Goal: Task Accomplishment & Management: Use online tool/utility

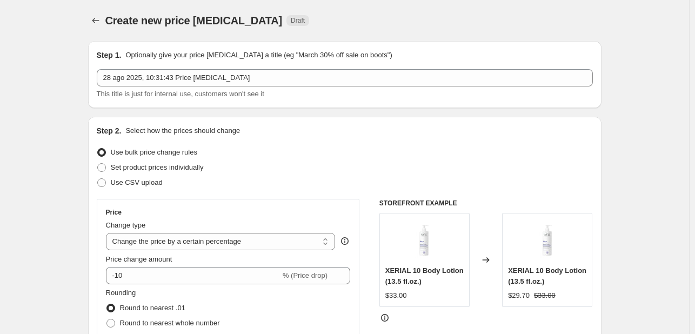
select select "percentage"
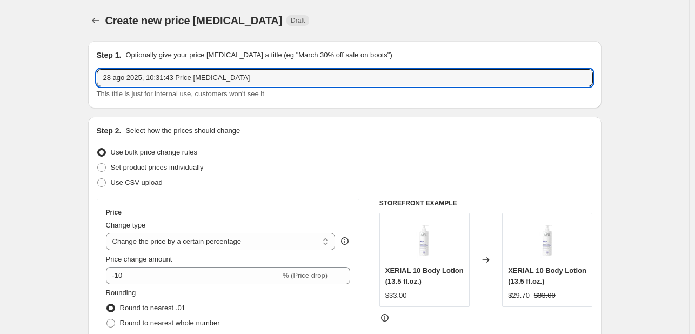
drag, startPoint x: 256, startPoint y: 78, endPoint x: 98, endPoint y: 82, distance: 157.9
click at [98, 82] on div "Step 1. Optionally give your price [MEDICAL_DATA] a title (eg "March 30% off sa…" at bounding box center [345, 74] width 514 height 67
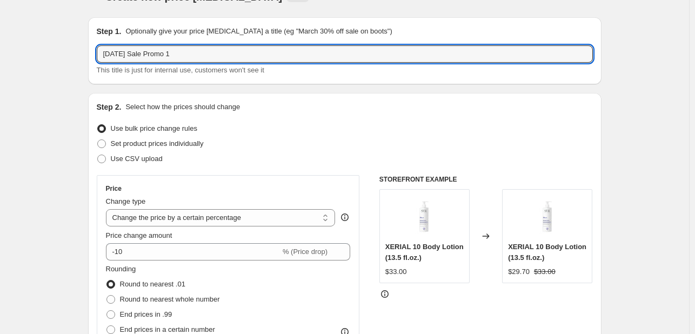
scroll to position [108, 0]
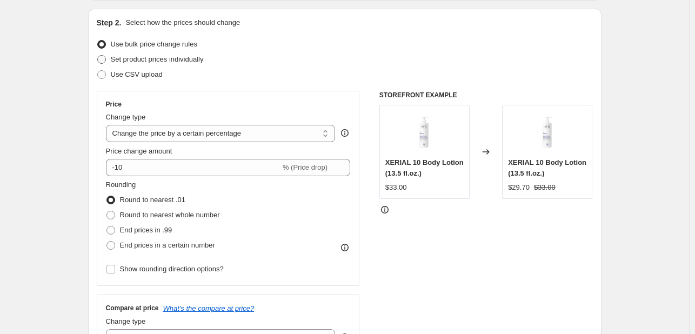
type input "[DATE] Sale Promo 1"
click at [165, 63] on span "Set product prices individually" at bounding box center [157, 59] width 93 height 8
click at [98, 56] on input "Set product prices individually" at bounding box center [97, 55] width 1 height 1
radio input "true"
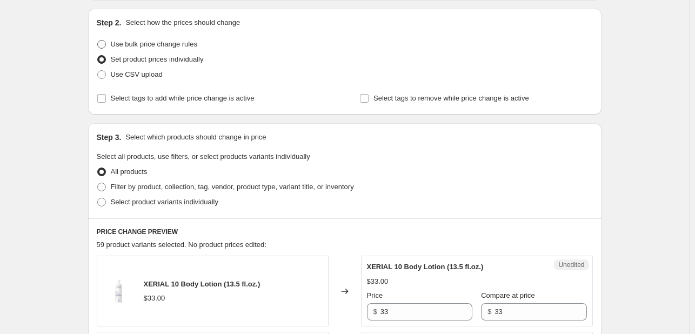
click at [130, 45] on span "Use bulk price change rules" at bounding box center [154, 44] width 87 height 8
click at [98, 41] on input "Use bulk price change rules" at bounding box center [97, 40] width 1 height 1
radio input "true"
select select "percentage"
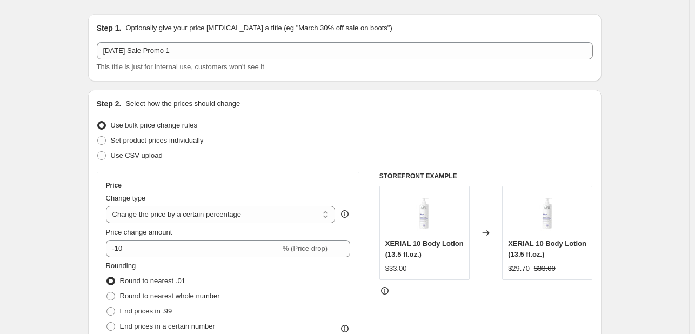
scroll to position [0, 0]
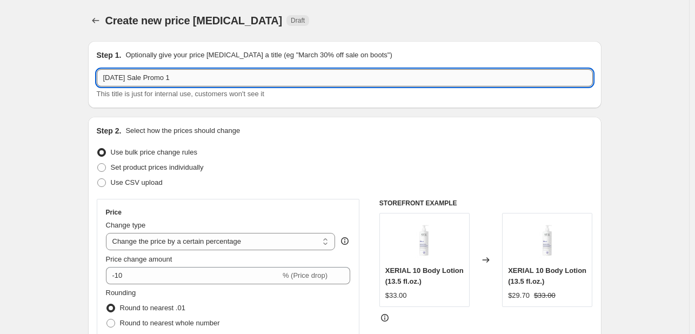
click at [189, 78] on input "[DATE] Sale Promo 1" at bounding box center [345, 77] width 496 height 17
click at [249, 76] on input "[DATE] Sale Promo 1: Cicavit Cream and Balm 10% OFF" at bounding box center [345, 77] width 496 height 17
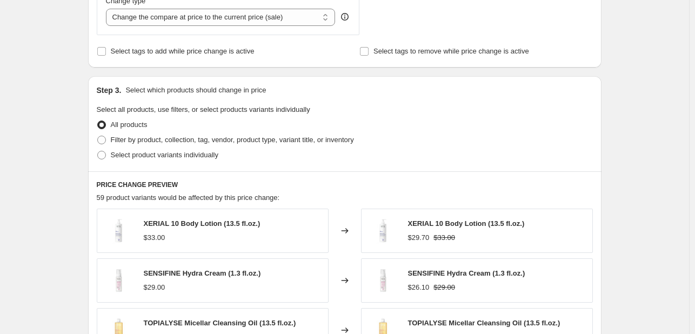
scroll to position [433, 0]
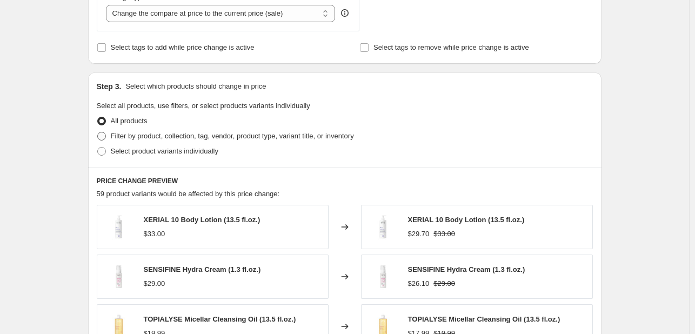
type input "[DATE] Sale Promo 1: Cicavit Cream and [MEDICAL_DATA] 10% OFF"
click at [154, 138] on span "Filter by product, collection, tag, vendor, product type, variant title, or inv…" at bounding box center [232, 136] width 243 height 8
click at [98, 132] on input "Filter by product, collection, tag, vendor, product type, variant title, or inv…" at bounding box center [97, 132] width 1 height 1
radio input "true"
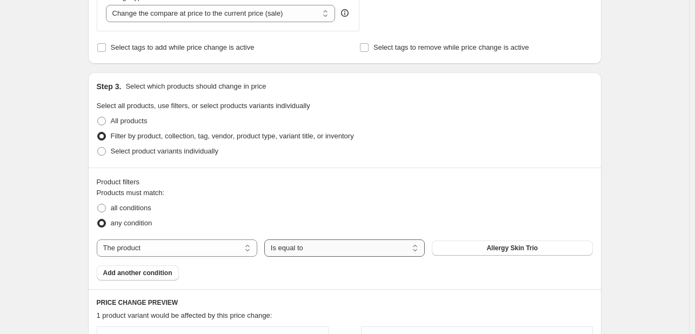
click at [394, 250] on select "Is equal to Is not equal to" at bounding box center [344, 248] width 161 height 17
click at [267, 240] on select "Is equal to Is not equal to" at bounding box center [344, 248] width 161 height 17
click at [499, 247] on span "Allergy Skin Trio" at bounding box center [512, 248] width 51 height 9
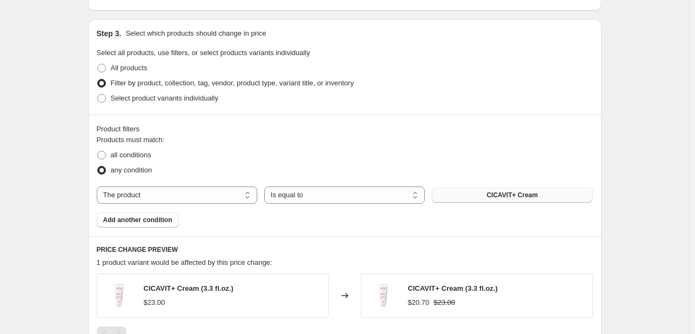
scroll to position [541, 0]
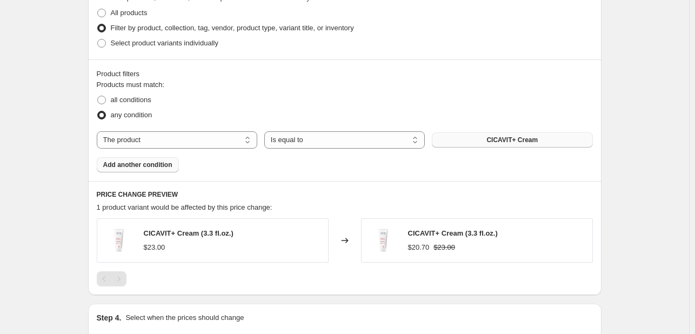
click at [172, 166] on span "Add another condition" at bounding box center [137, 165] width 69 height 9
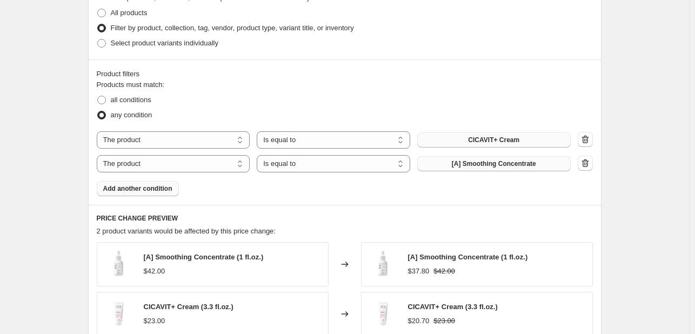
click at [484, 169] on Concentrate"] "[A] Smoothing Concentrate" at bounding box center [494, 163] width 154 height 15
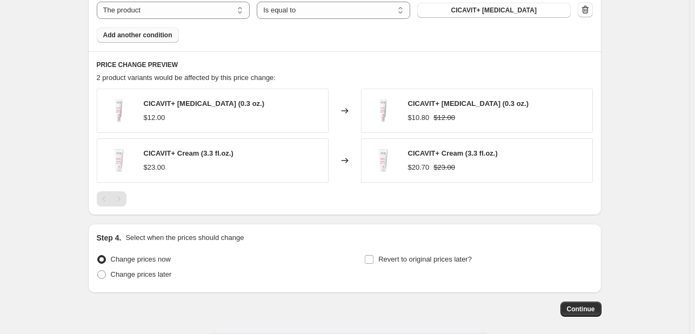
scroll to position [703, 0]
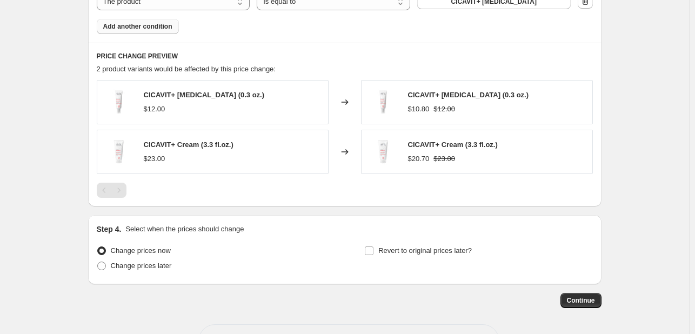
click at [125, 192] on div "Pagination" at bounding box center [118, 190] width 15 height 15
click at [97, 188] on div "PRICE CHANGE PREVIEW 2 product variants would be affected by this price change:…" at bounding box center [345, 125] width 514 height 164
click at [106, 267] on span at bounding box center [101, 266] width 9 height 9
click at [98, 262] on input "Change prices later" at bounding box center [97, 262] width 1 height 1
radio input "true"
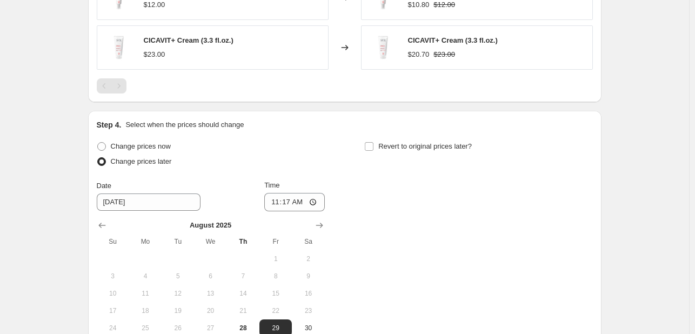
scroll to position [865, 0]
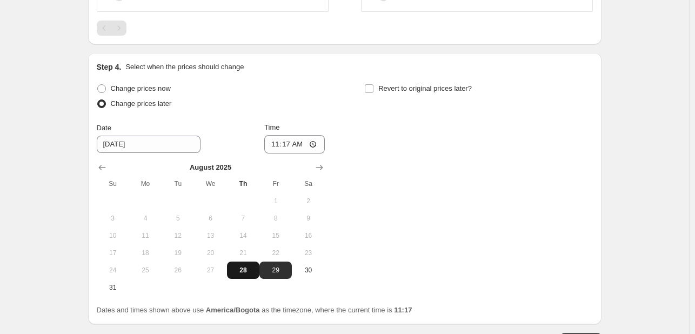
click at [240, 270] on span "28" at bounding box center [243, 270] width 24 height 9
type input "[DATE]"
click at [273, 140] on input "11:17" at bounding box center [294, 144] width 61 height 18
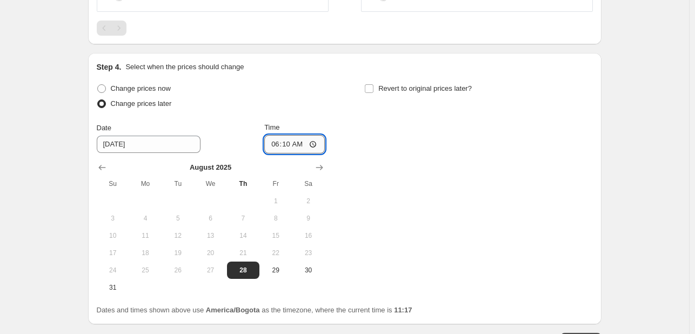
type input "18:10"
click at [435, 171] on div "Change prices now Change prices later Date [DATE] Time 18:[DATE] Mo Tu We Th Fr…" at bounding box center [345, 188] width 496 height 215
click at [377, 91] on label "Revert to original prices later?" at bounding box center [418, 88] width 108 height 15
click at [374, 91] on input "Revert to original prices later?" at bounding box center [369, 88] width 9 height 9
checkbox input "true"
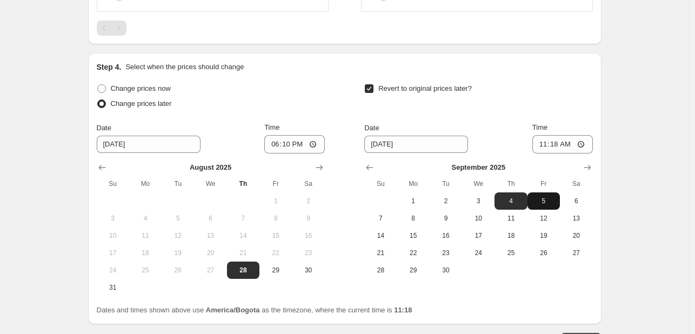
click at [548, 204] on span "5" at bounding box center [544, 201] width 24 height 9
click at [580, 197] on span "6" at bounding box center [576, 201] width 24 height 9
type input "[DATE]"
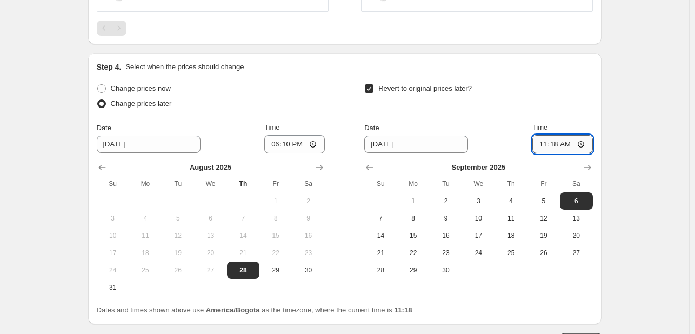
click at [584, 142] on input "11:18" at bounding box center [563, 144] width 61 height 18
type input "09:18"
click at [572, 110] on div "Revert to original prices later?" at bounding box center [478, 97] width 228 height 32
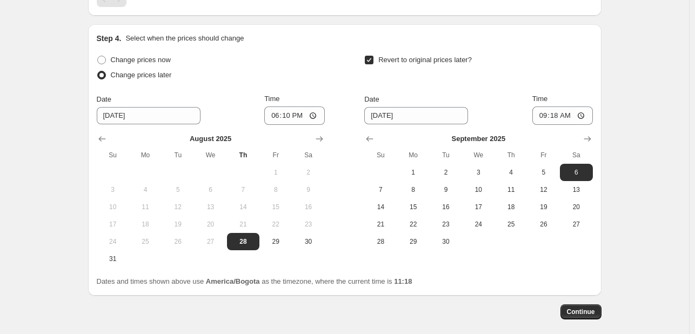
scroll to position [890, 0]
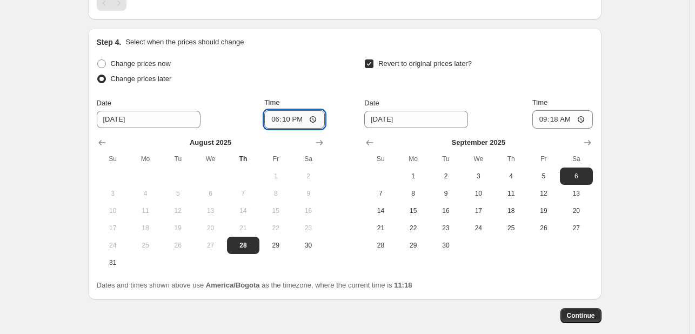
click at [274, 119] on input "18:10" at bounding box center [294, 119] width 61 height 18
type input "17:10"
click at [321, 82] on div "Change prices later" at bounding box center [211, 78] width 228 height 15
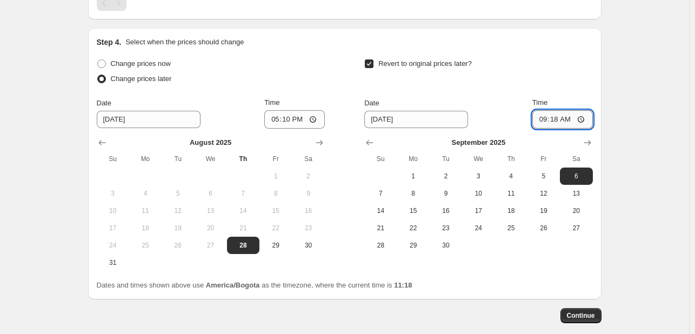
click at [543, 119] on input "09:18" at bounding box center [563, 119] width 61 height 18
click at [583, 122] on input "09:18" at bounding box center [563, 119] width 61 height 18
click at [550, 118] on input "08:18" at bounding box center [563, 119] width 61 height 18
click at [582, 85] on div "Revert to original prices later?" at bounding box center [478, 72] width 228 height 32
click at [549, 119] on input "08:10" at bounding box center [563, 119] width 61 height 18
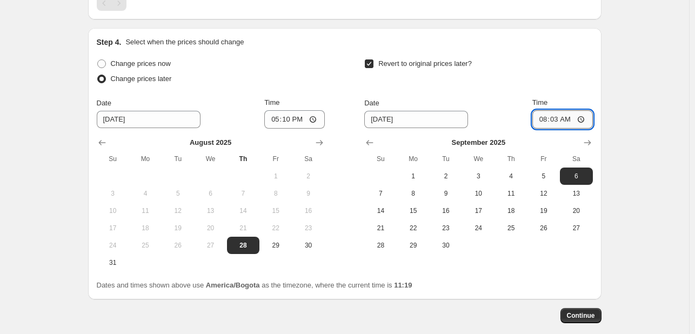
type input "08:30"
click at [562, 75] on div "Revert to original prices later?" at bounding box center [478, 72] width 228 height 32
click at [581, 315] on span "Continue" at bounding box center [581, 315] width 28 height 9
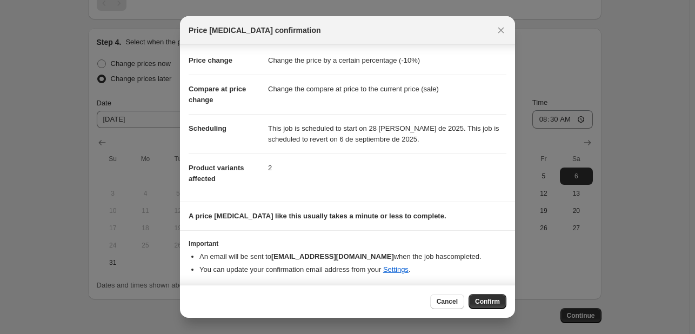
scroll to position [18, 0]
click at [493, 303] on span "Confirm" at bounding box center [487, 301] width 25 height 9
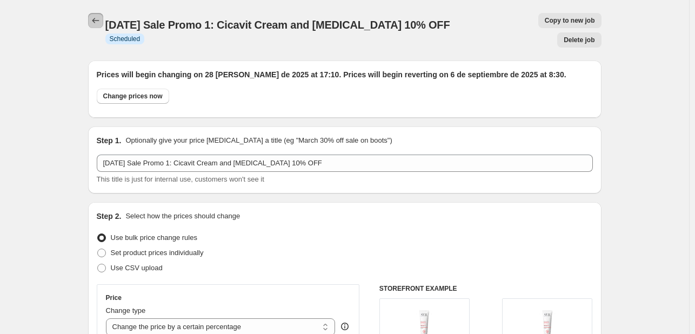
click at [101, 24] on icon "Price change jobs" at bounding box center [95, 20] width 11 height 11
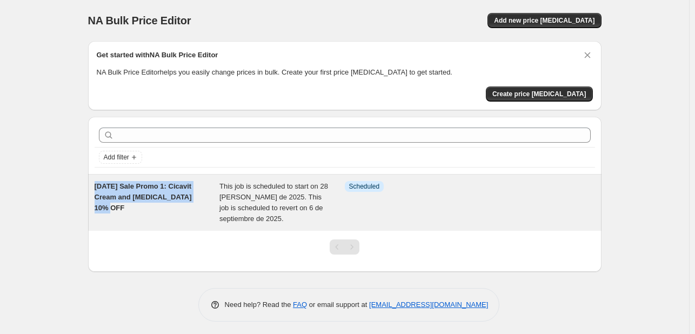
drag, startPoint x: 91, startPoint y: 187, endPoint x: 196, endPoint y: 195, distance: 105.7
click at [196, 195] on div "[DATE] Sale Promo 1: Cicavit Cream and [MEDICAL_DATA] 10% OFF This job is sched…" at bounding box center [345, 203] width 514 height 56
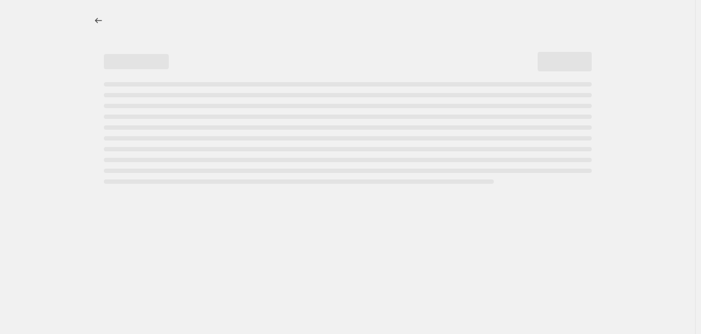
select select "percentage"
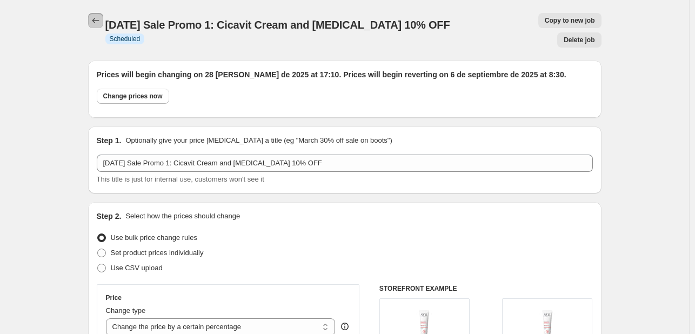
click at [97, 19] on icon "Price change jobs" at bounding box center [95, 20] width 11 height 11
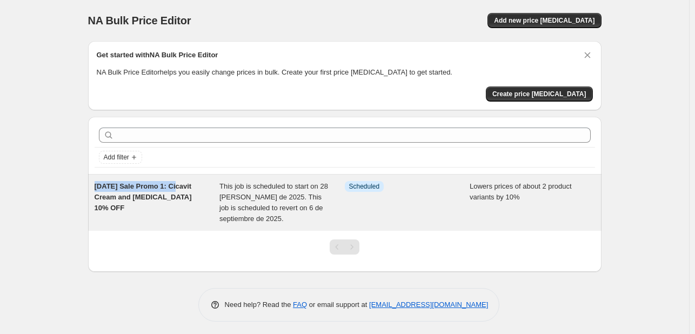
drag, startPoint x: 87, startPoint y: 186, endPoint x: 179, endPoint y: 189, distance: 92.5
click at [179, 189] on div "Add filter [DATE] Sale Promo 1: Cicavit Cream and [MEDICAL_DATA] 10% OFF This j…" at bounding box center [340, 190] width 522 height 164
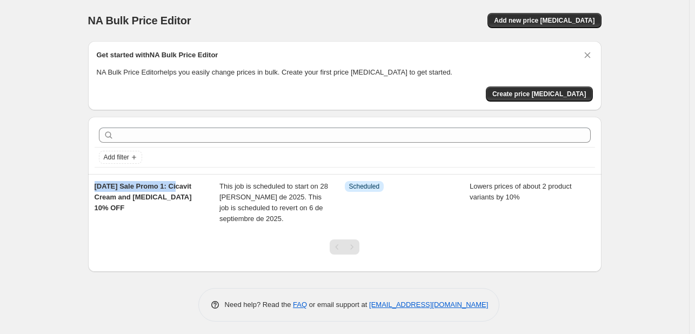
copy span "[DATE] Sale Promo 1:"
click at [556, 97] on span "Create price [MEDICAL_DATA]" at bounding box center [540, 94] width 94 height 9
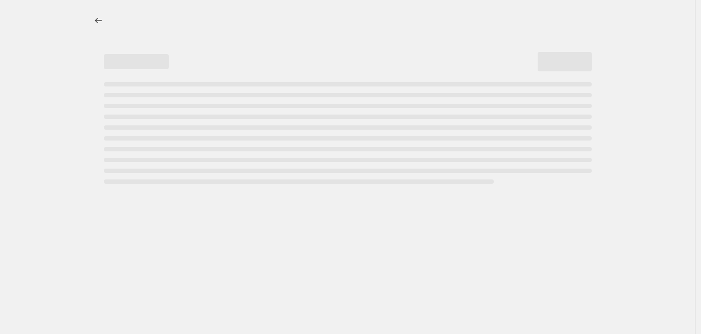
select select "percentage"
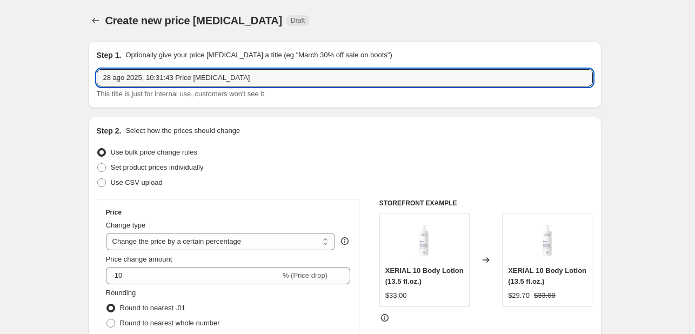
drag, startPoint x: 241, startPoint y: 77, endPoint x: 103, endPoint y: 67, distance: 137.7
click at [105, 67] on div "Step 1. Optionally give your price [MEDICAL_DATA] a title (eg "March 30% off sa…" at bounding box center [345, 75] width 496 height 50
paste input "[DATE] Sale Promo 1:"
click at [195, 75] on input "[DATE] Sale Promo 1: 15% OFF" at bounding box center [345, 77] width 496 height 17
click at [182, 77] on input "[DATE] Sale Promo 1: 20% OFF" at bounding box center [345, 77] width 496 height 17
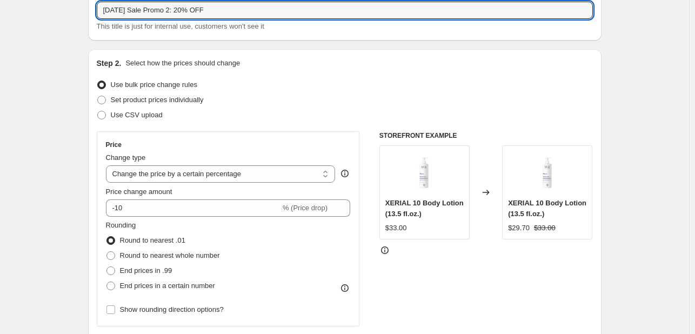
scroll to position [108, 0]
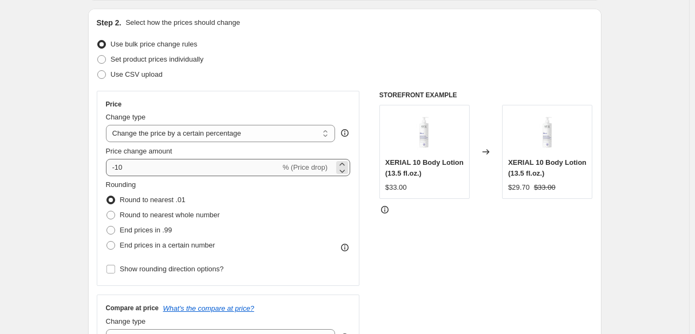
type input "[DATE] Sale Promo 2: 20% OFF"
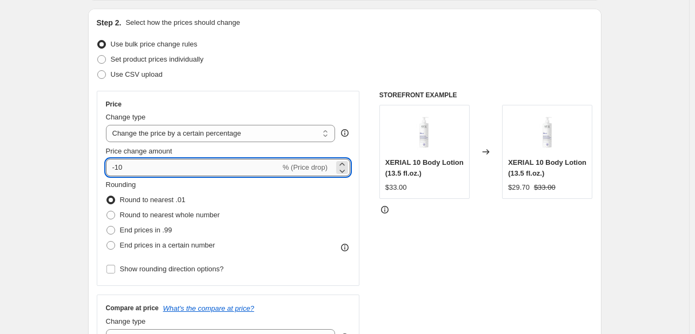
click at [137, 169] on input "-10" at bounding box center [193, 167] width 175 height 17
type input "-1"
type input "-20"
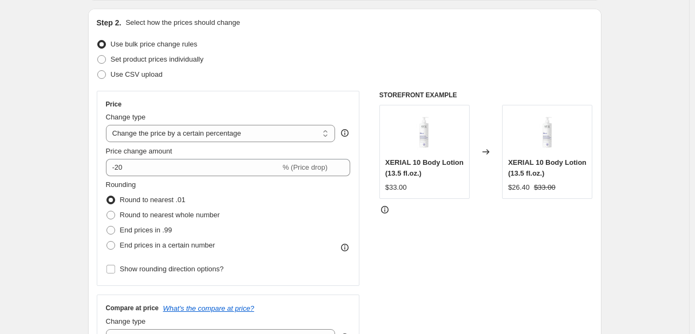
click at [328, 60] on div "Set product prices individually" at bounding box center [345, 59] width 496 height 15
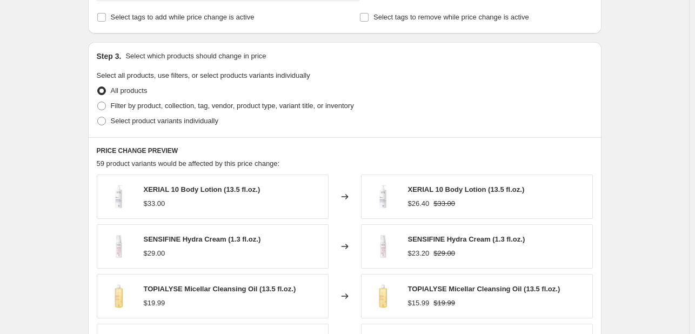
scroll to position [487, 0]
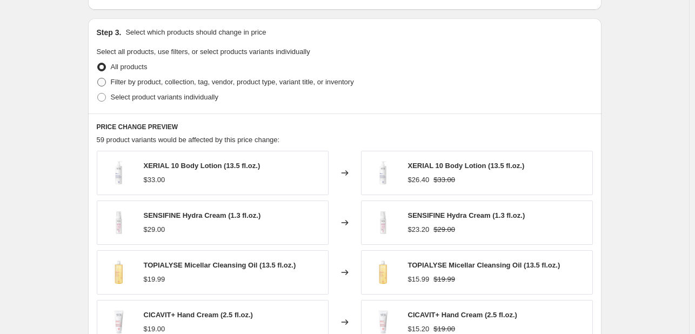
click at [106, 83] on span at bounding box center [101, 82] width 9 height 9
click at [98, 78] on input "Filter by product, collection, tag, vendor, product type, variant title, or inv…" at bounding box center [97, 78] width 1 height 1
radio input "true"
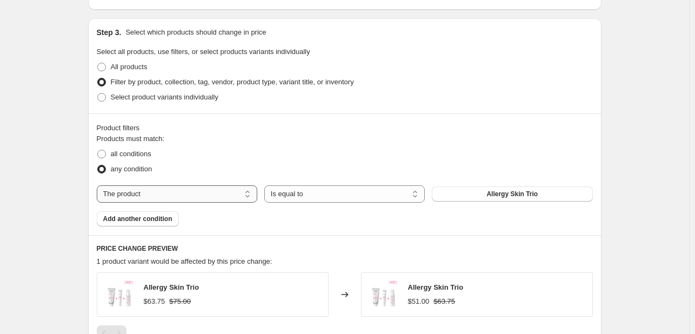
click at [224, 196] on select "The product The product's collection The product's tag The product's vendor The…" at bounding box center [177, 193] width 161 height 17
select select "collection"
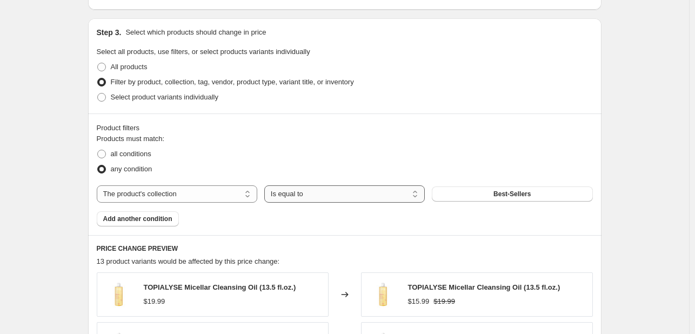
click at [395, 194] on select "Is equal to Is not equal to" at bounding box center [344, 193] width 161 height 17
click at [490, 193] on button "Best-Sellers" at bounding box center [512, 194] width 161 height 15
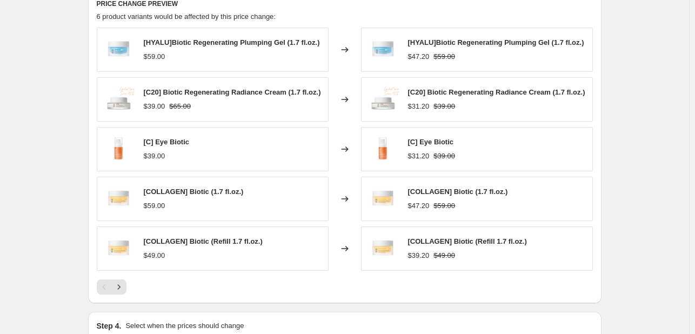
scroll to position [865, 0]
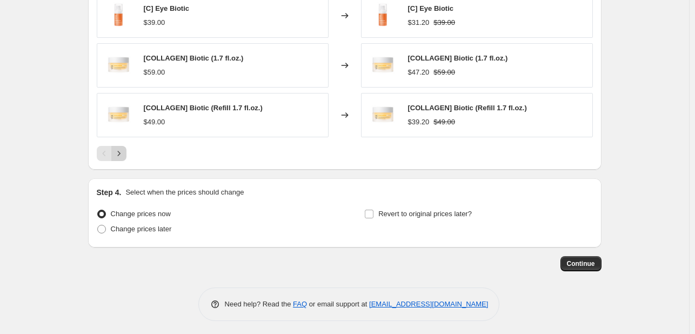
click at [122, 158] on icon "Next" at bounding box center [119, 153] width 11 height 11
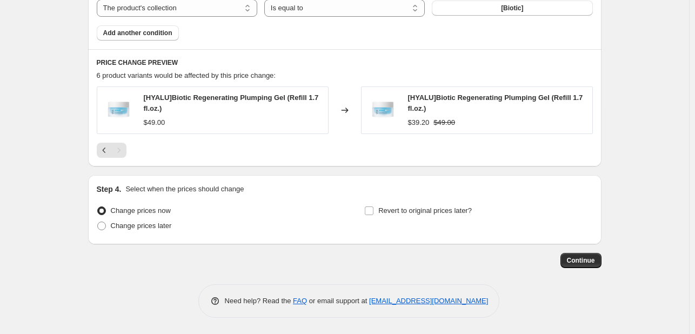
scroll to position [672, 0]
click at [105, 148] on icon "Previous" at bounding box center [103, 150] width 3 height 5
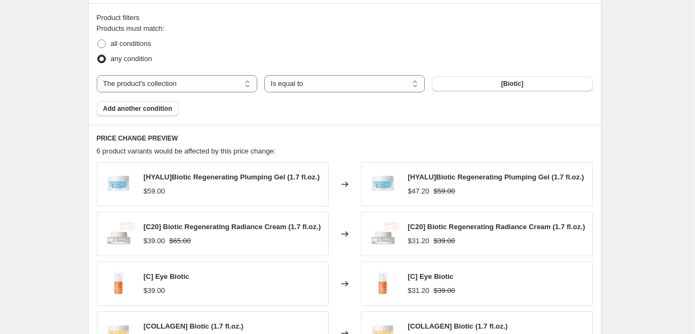
scroll to position [564, 0]
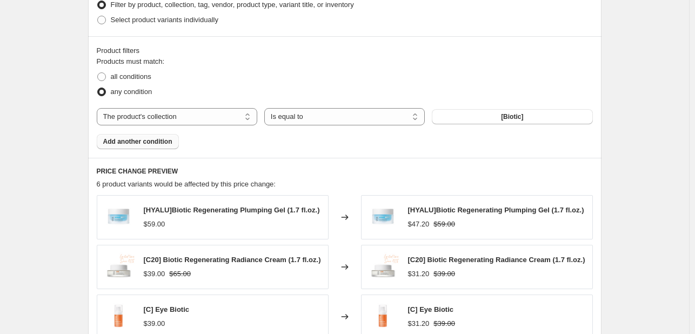
click at [154, 141] on span "Add another condition" at bounding box center [137, 141] width 69 height 9
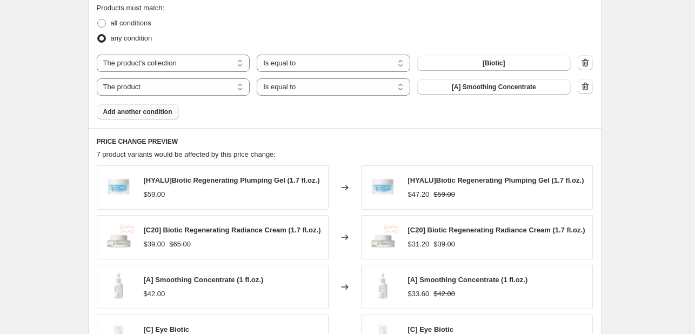
scroll to position [618, 0]
click at [223, 88] on select "The product The product's collection The product's tag The product's vendor The…" at bounding box center [174, 86] width 154 height 17
select select "collection"
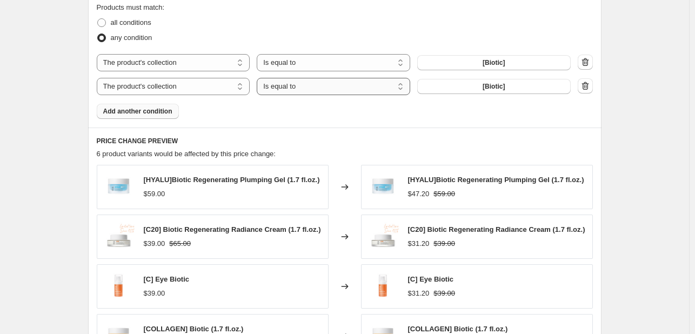
click at [305, 91] on select "Is equal to Is not equal to" at bounding box center [334, 86] width 154 height 17
click at [474, 84] on button "[Biotic]" at bounding box center [494, 86] width 154 height 15
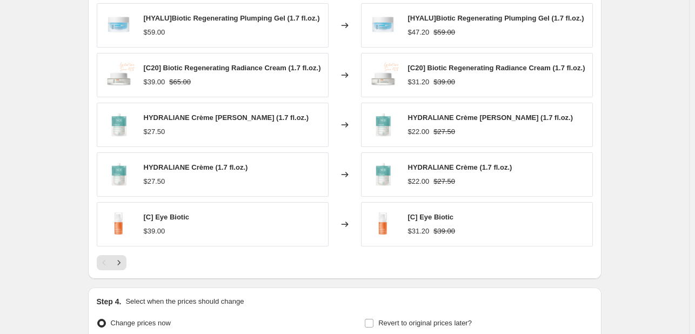
scroll to position [780, 0]
click at [119, 268] on icon "Next" at bounding box center [119, 262] width 11 height 11
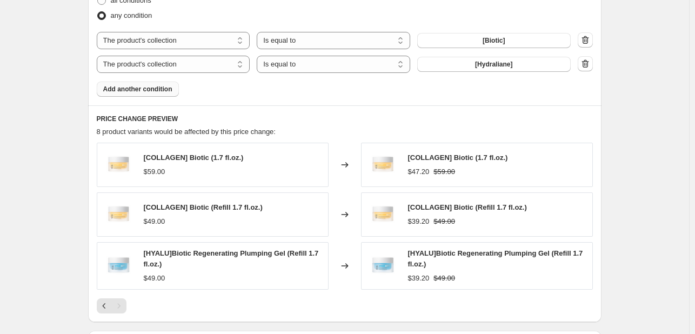
scroll to position [564, 0]
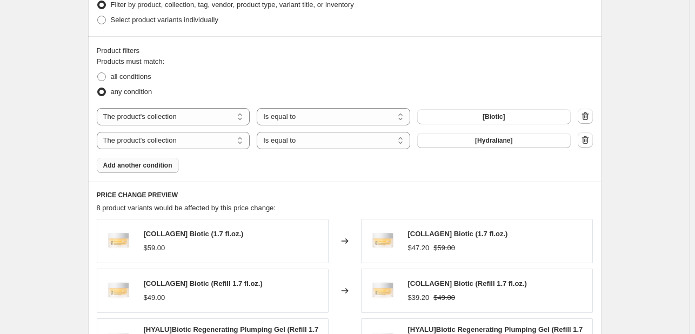
click at [162, 166] on span "Add another condition" at bounding box center [137, 165] width 69 height 9
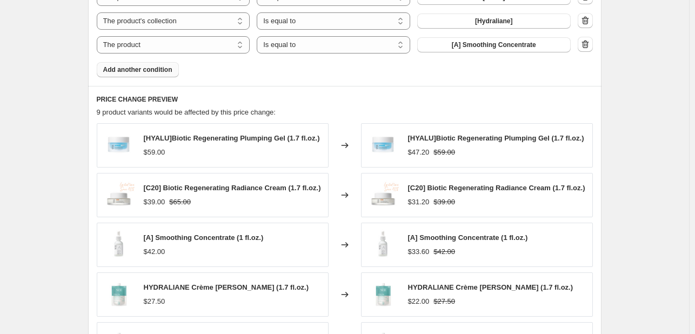
scroll to position [672, 0]
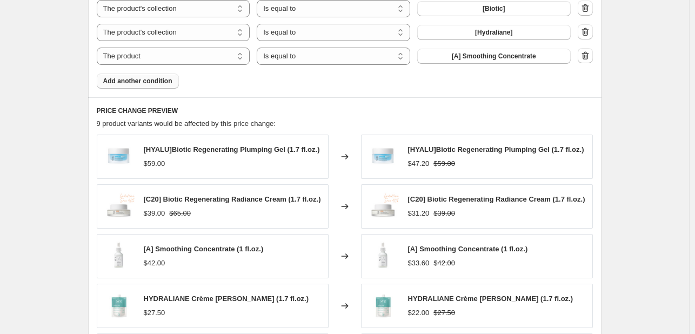
click at [124, 84] on span "Add another condition" at bounding box center [137, 81] width 69 height 9
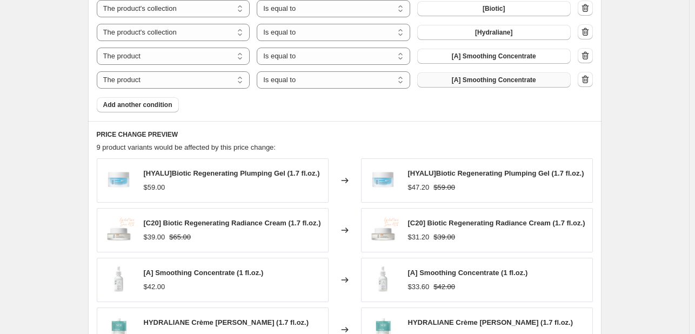
click at [467, 83] on span "[A] Smoothing Concentrate" at bounding box center [494, 80] width 84 height 9
click at [163, 102] on span "Add another condition" at bounding box center [137, 105] width 69 height 9
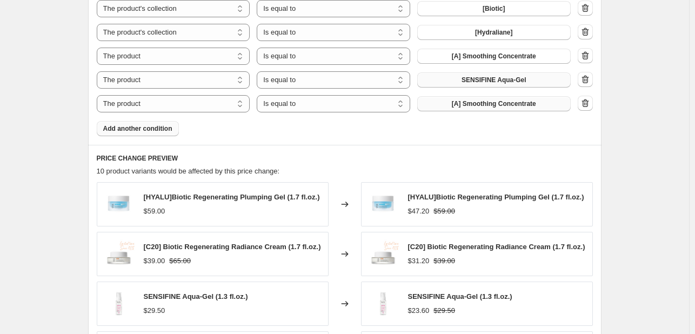
click at [465, 107] on Concentrate"] "[A] Smoothing Concentrate" at bounding box center [494, 103] width 154 height 15
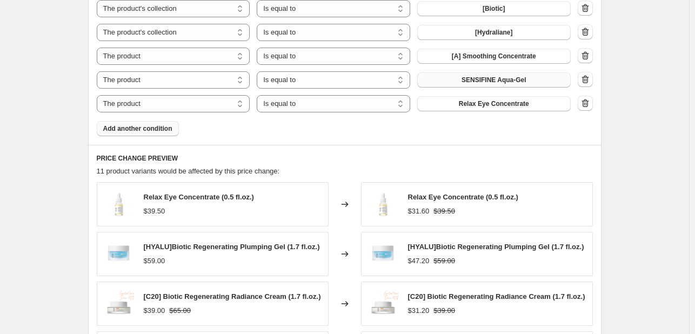
click at [161, 131] on span "Add another condition" at bounding box center [137, 128] width 69 height 9
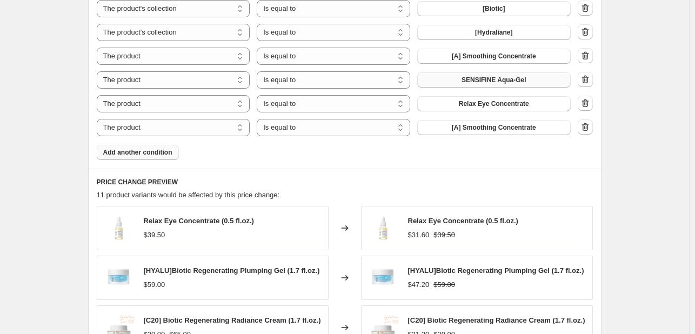
click at [503, 129] on span "[A] Smoothing Concentrate" at bounding box center [494, 127] width 84 height 9
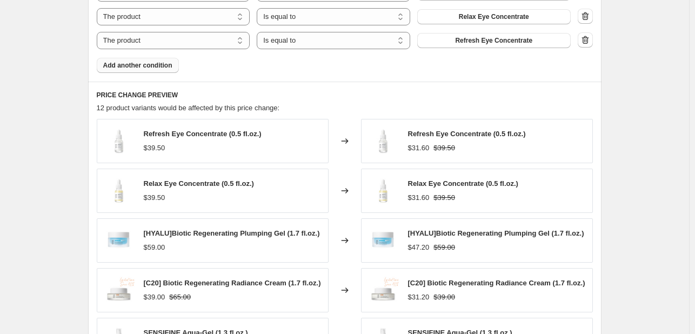
scroll to position [888, 0]
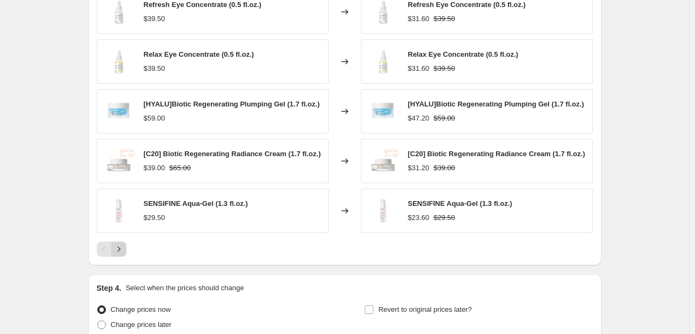
click at [119, 254] on icon "Next" at bounding box center [119, 249] width 11 height 11
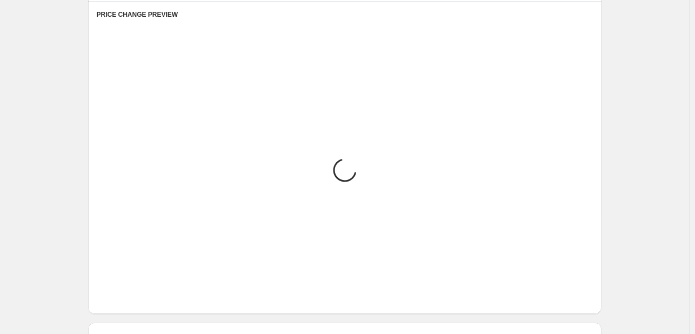
scroll to position [834, 0]
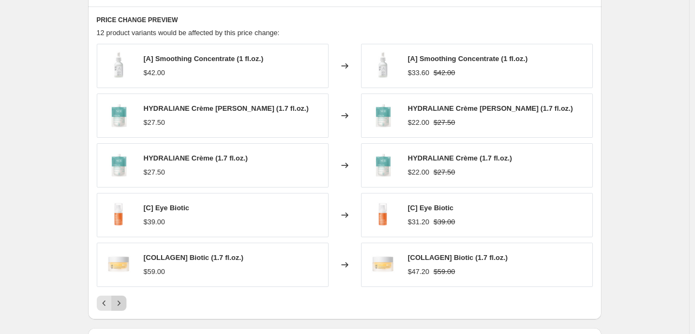
click at [122, 303] on icon "Next" at bounding box center [119, 303] width 11 height 11
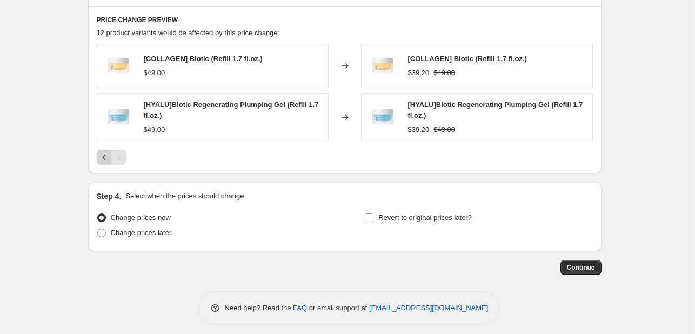
click at [101, 158] on icon "Previous" at bounding box center [104, 157] width 11 height 11
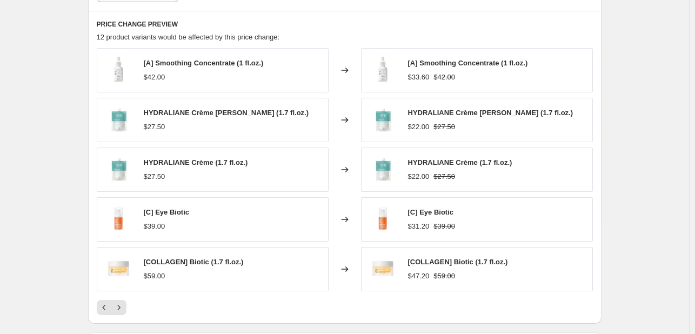
scroll to position [823, 0]
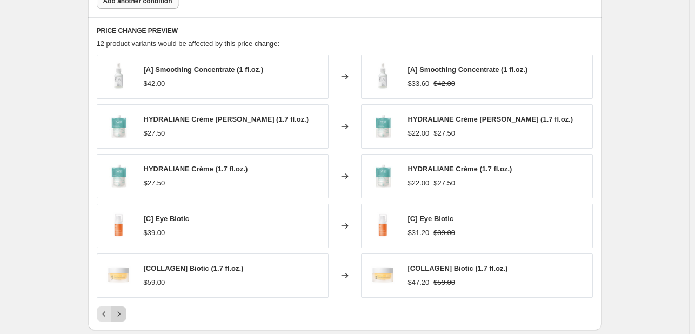
click at [121, 312] on icon "Next" at bounding box center [119, 314] width 11 height 11
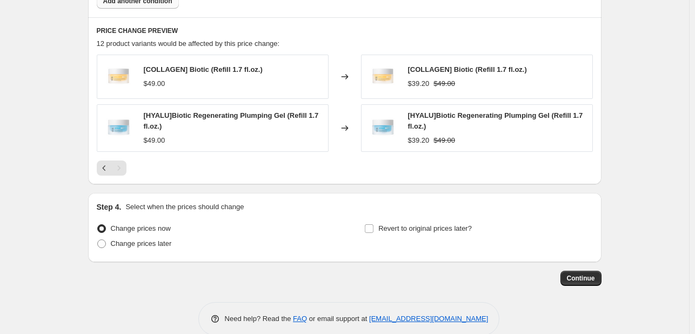
scroll to position [840, 0]
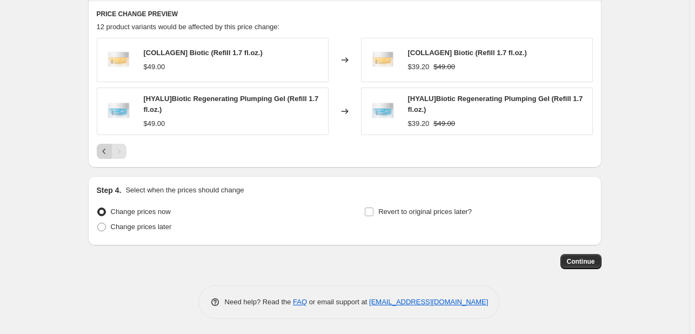
click at [106, 152] on icon "Previous" at bounding box center [104, 151] width 11 height 11
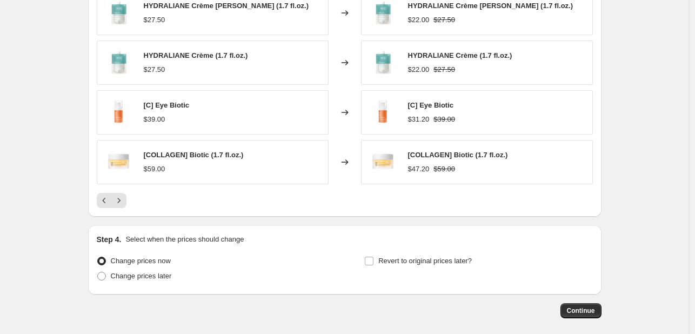
scroll to position [948, 0]
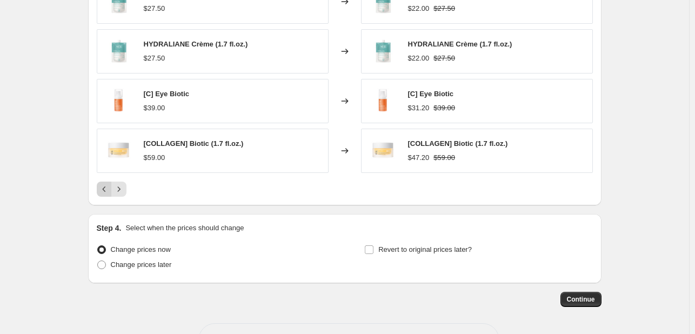
click at [103, 185] on icon "Previous" at bounding box center [104, 189] width 11 height 11
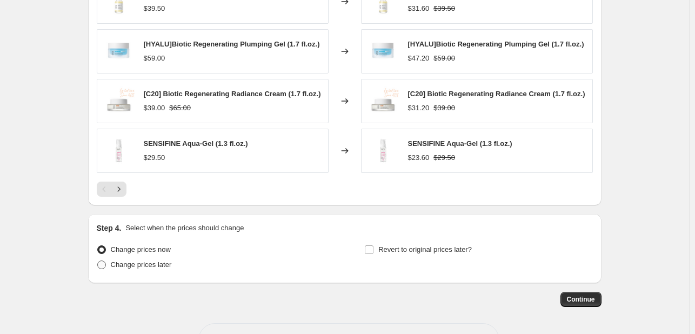
click at [106, 269] on span at bounding box center [101, 265] width 9 height 9
click at [98, 261] on input "Change prices later" at bounding box center [97, 261] width 1 height 1
radio input "true"
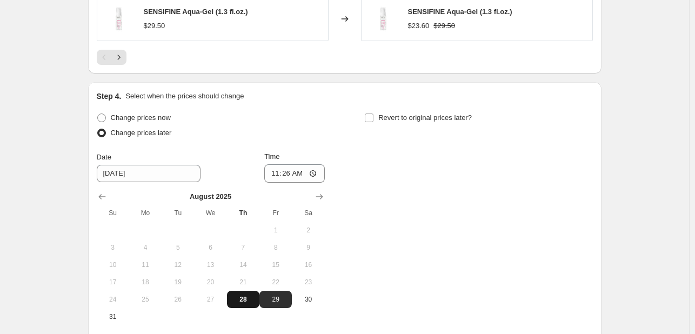
scroll to position [1110, 0]
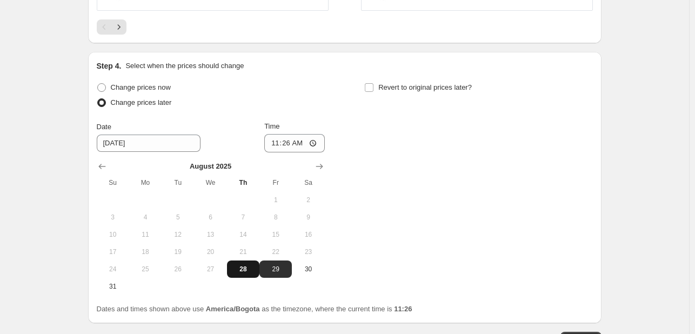
click at [249, 273] on span "28" at bounding box center [243, 269] width 24 height 9
type input "[DATE]"
click at [275, 151] on input "11:26" at bounding box center [294, 143] width 61 height 18
type input "17:10"
click at [300, 104] on div "Change prices later" at bounding box center [211, 102] width 228 height 15
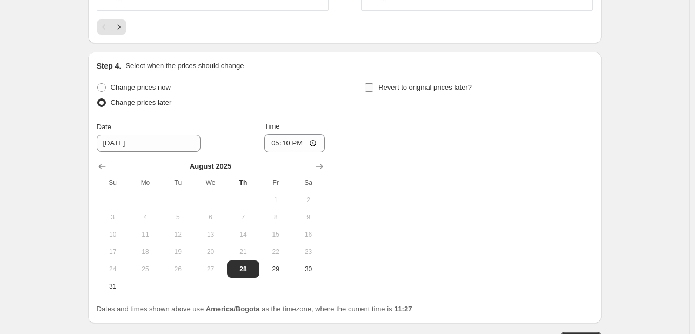
click at [369, 92] on input "Revert to original prices later?" at bounding box center [369, 87] width 9 height 9
checkbox input "true"
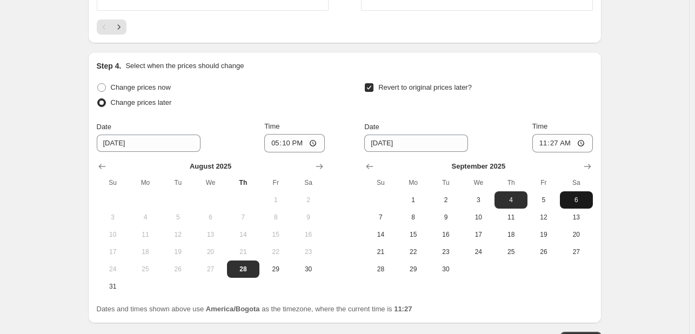
click at [580, 204] on span "6" at bounding box center [576, 200] width 24 height 9
type input "[DATE]"
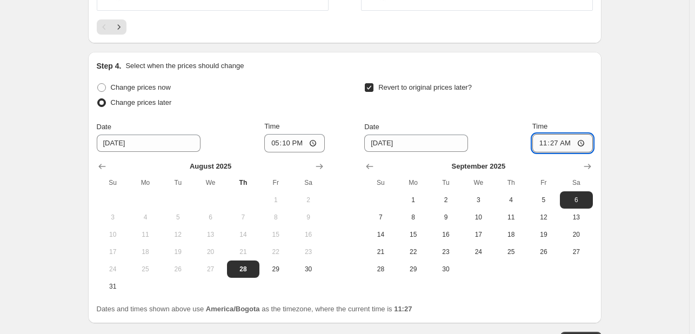
click at [549, 149] on input "11:27" at bounding box center [563, 143] width 61 height 18
click at [536, 151] on input "11:27" at bounding box center [563, 143] width 61 height 18
type input "08:30"
click at [555, 111] on div "Revert to original prices later?" at bounding box center [478, 96] width 228 height 32
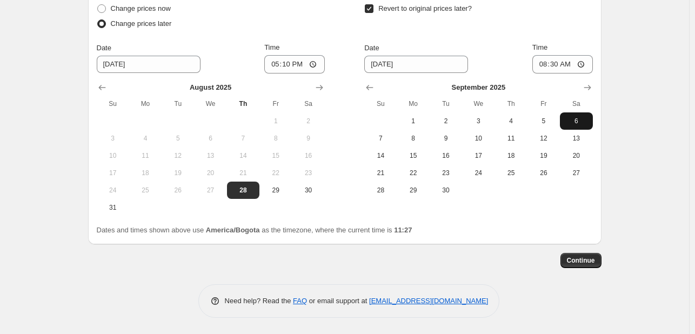
scroll to position [1194, 0]
click at [577, 260] on span "Continue" at bounding box center [581, 260] width 28 height 9
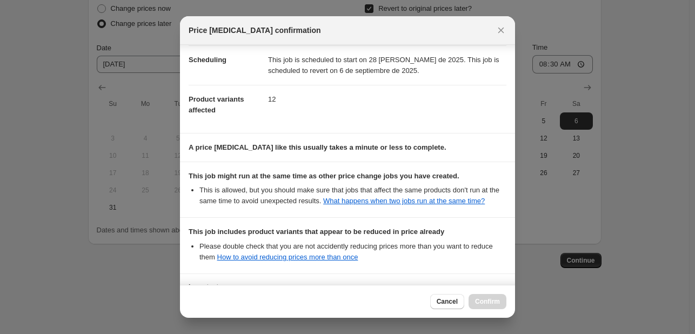
scroll to position [0, 0]
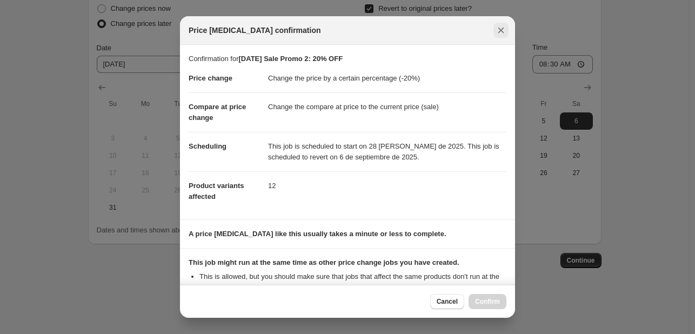
click at [500, 33] on icon "Close" at bounding box center [501, 30] width 11 height 11
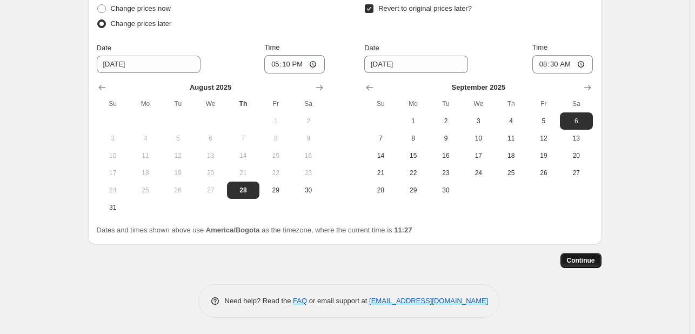
click at [581, 265] on button "Continue" at bounding box center [581, 260] width 41 height 15
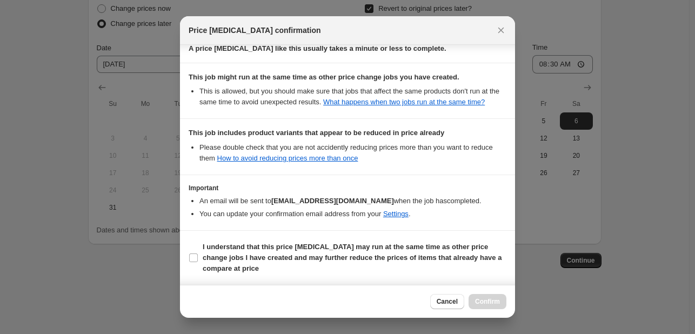
scroll to position [195, 0]
click at [194, 260] on input "I understand that this price [MEDICAL_DATA] may run at the same time as other p…" at bounding box center [193, 258] width 9 height 9
checkbox input "true"
click at [500, 304] on button "Confirm" at bounding box center [488, 301] width 38 height 15
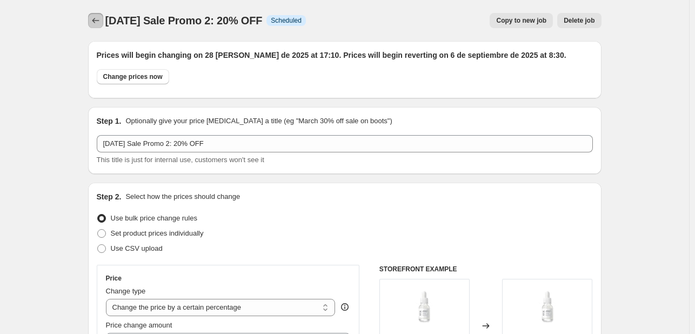
click at [97, 20] on icon "Price change jobs" at bounding box center [95, 20] width 11 height 11
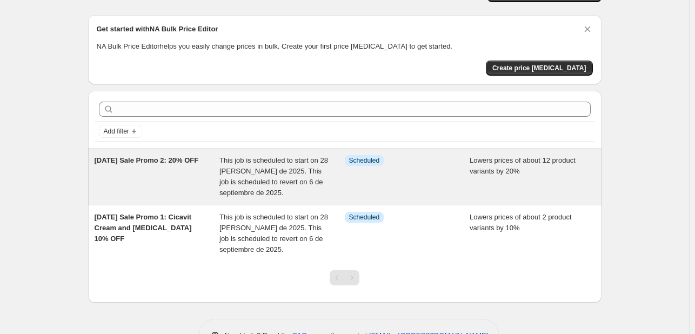
scroll to position [54, 0]
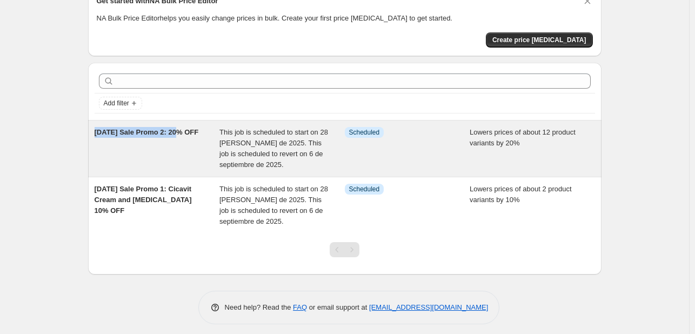
drag, startPoint x: 90, startPoint y: 130, endPoint x: 178, endPoint y: 133, distance: 88.2
click at [178, 133] on div "Add filter [DATE] Sale Promo 2: 20% OFF This job is scheduled to start on 28 [P…" at bounding box center [340, 164] width 522 height 221
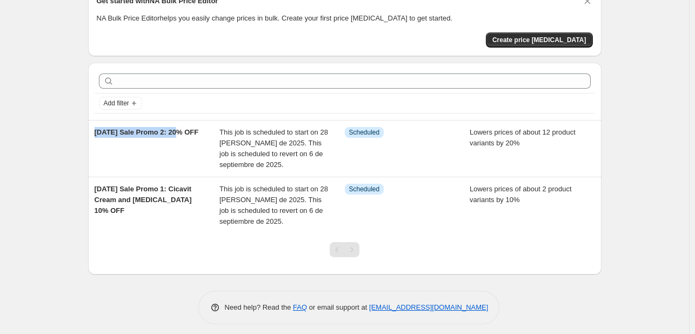
copy span "[DATE] Sale Promo 2:"
click at [549, 42] on span "Create price [MEDICAL_DATA]" at bounding box center [540, 40] width 94 height 9
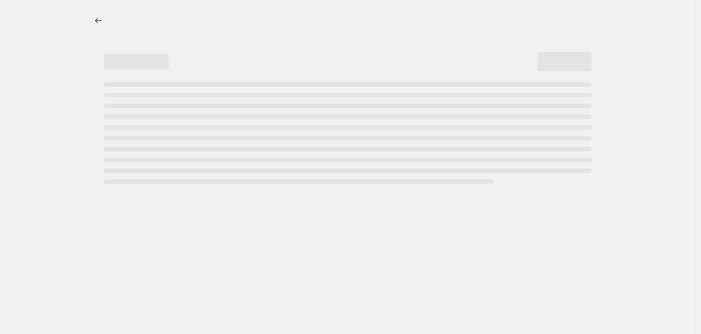
select select "percentage"
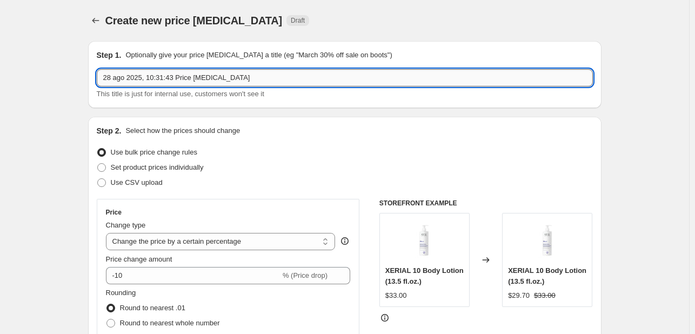
click at [182, 74] on input "28 ago 2025, 10:31:43 Price [MEDICAL_DATA]" at bounding box center [345, 77] width 496 height 17
drag, startPoint x: 247, startPoint y: 76, endPoint x: 103, endPoint y: 74, distance: 143.3
click at [106, 74] on input "28 ago 2025, 10:31:43 Price [MEDICAL_DATA]" at bounding box center [345, 77] width 496 height 17
paste input "[DATE] Sale Promo 2:"
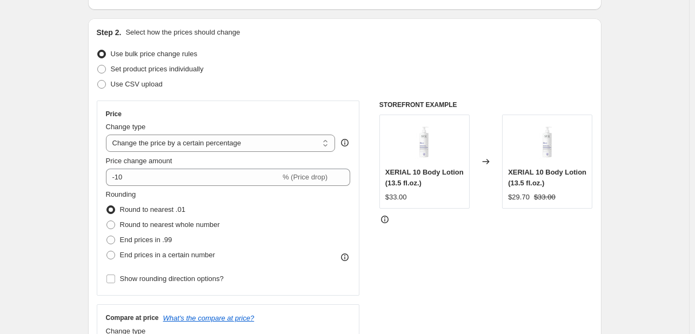
scroll to position [108, 0]
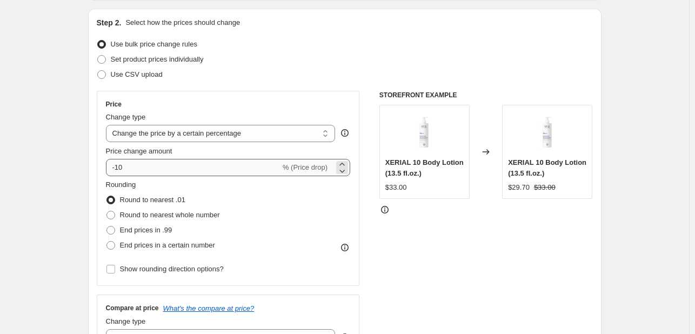
type input "[DATE] Sale Promo 3: 15% OFF"
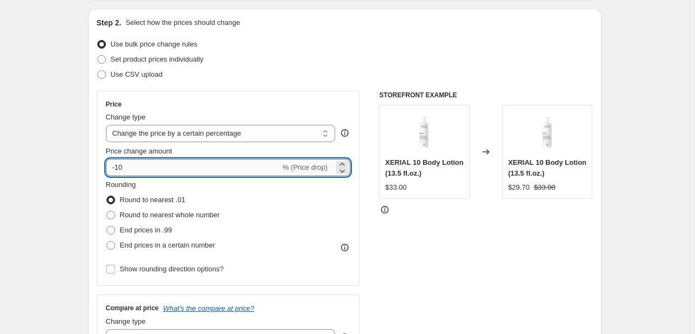
click at [156, 169] on input "-10" at bounding box center [193, 167] width 175 height 17
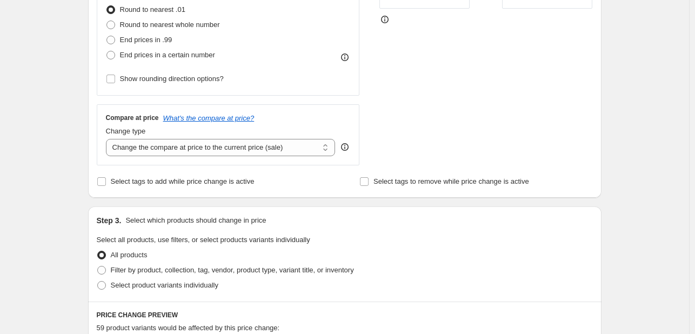
scroll to position [433, 0]
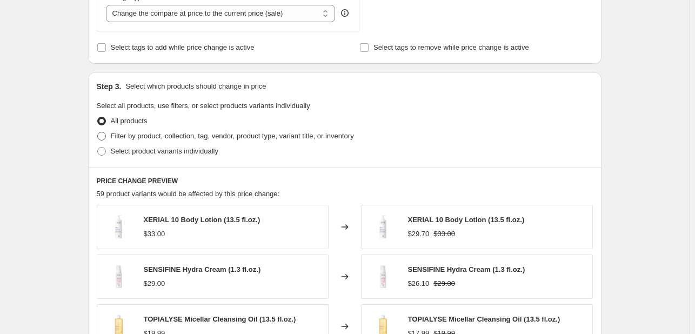
type input "-15"
click at [112, 138] on label "Filter by product, collection, tag, vendor, product type, variant title, or inv…" at bounding box center [225, 136] width 257 height 15
click at [98, 132] on input "Filter by product, collection, tag, vendor, product type, variant title, or inv…" at bounding box center [97, 132] width 1 height 1
radio input "true"
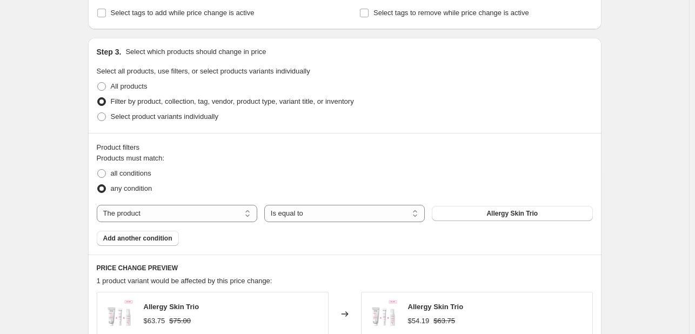
scroll to position [541, 0]
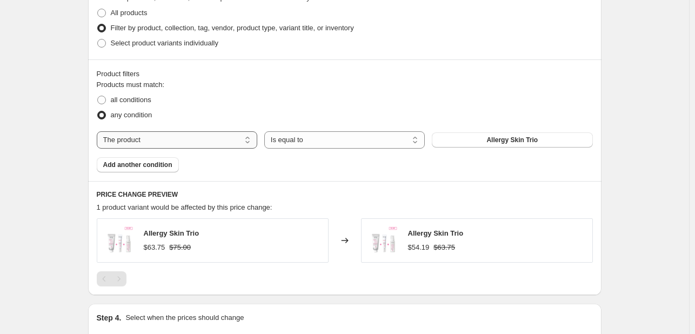
click at [251, 139] on select "The product The product's collection The product's tag The product's vendor The…" at bounding box center [177, 139] width 161 height 17
click at [298, 144] on select "Is equal to Is not equal to" at bounding box center [344, 139] width 161 height 17
click at [501, 141] on span "Allergy Skin Trio" at bounding box center [512, 140] width 51 height 9
click at [247, 139] on select "The product The product's collection The product's tag The product's vendor The…" at bounding box center [177, 139] width 161 height 17
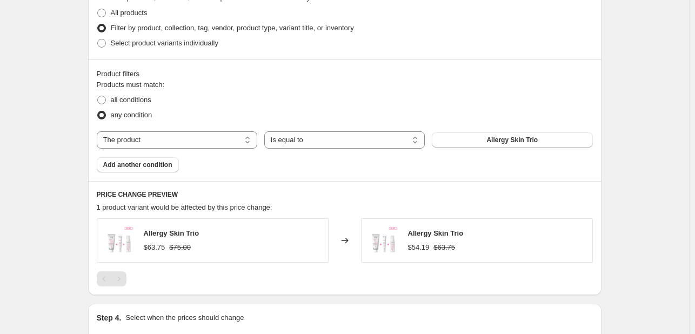
click at [291, 108] on div "any condition" at bounding box center [345, 115] width 496 height 15
click at [362, 138] on select "Is equal to Is not equal to" at bounding box center [344, 139] width 161 height 17
drag, startPoint x: 413, startPoint y: 111, endPoint x: 453, endPoint y: 117, distance: 40.4
click at [413, 111] on div "any condition" at bounding box center [345, 115] width 496 height 15
click at [494, 139] on span "Allergy Skin Trio" at bounding box center [512, 140] width 51 height 9
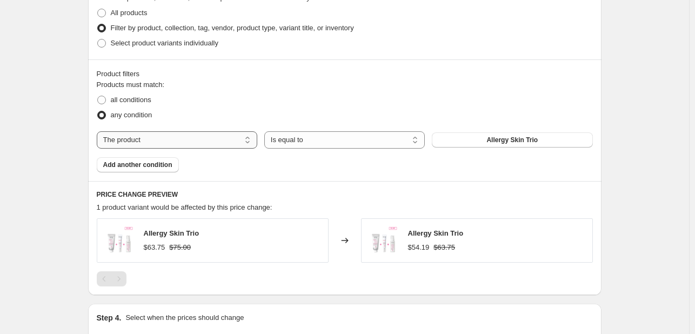
click at [162, 137] on select "The product The product's collection The product's tag The product's vendor The…" at bounding box center [177, 139] width 161 height 17
select select "collection"
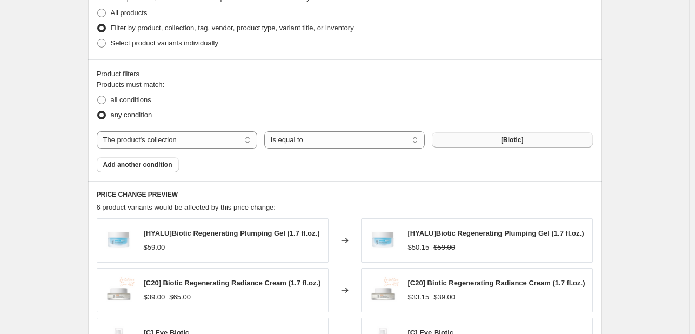
click at [504, 138] on span "[Biotic]" at bounding box center [512, 140] width 22 height 9
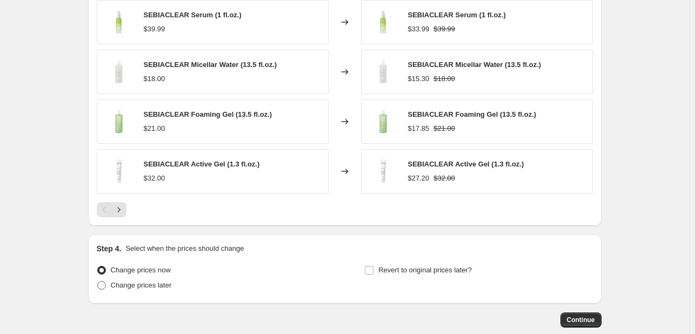
scroll to position [811, 0]
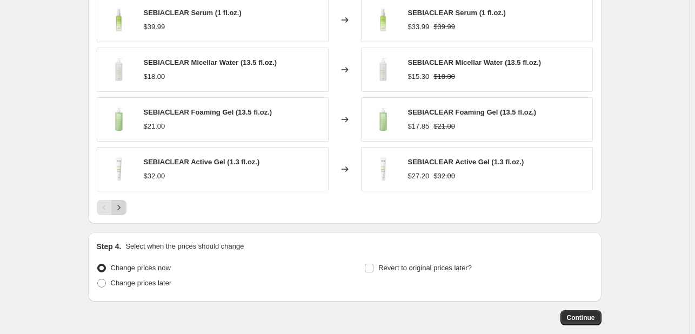
click at [124, 208] on icon "Next" at bounding box center [119, 207] width 11 height 11
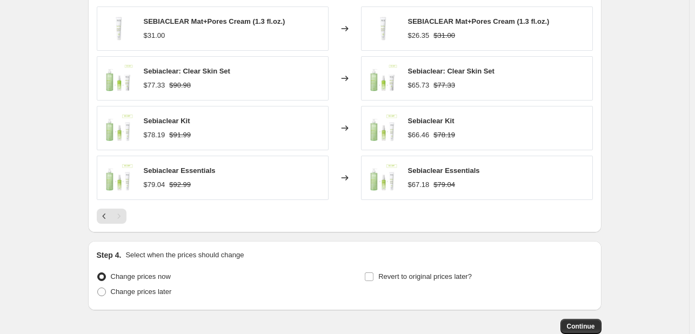
scroll to position [757, 0]
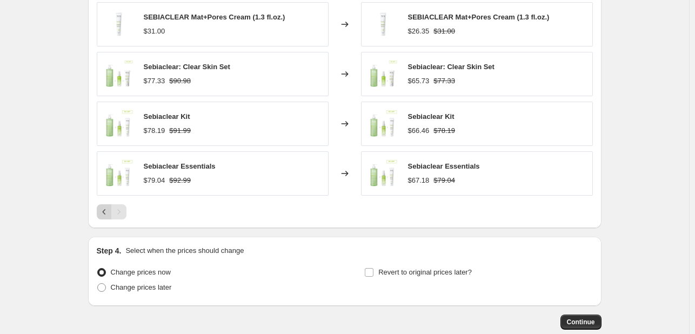
click at [105, 212] on icon "Previous" at bounding box center [104, 212] width 11 height 11
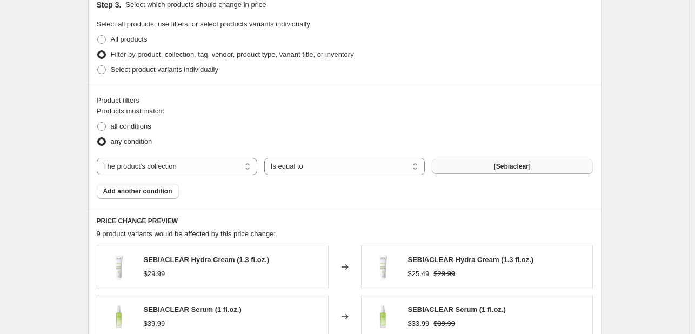
scroll to position [487, 0]
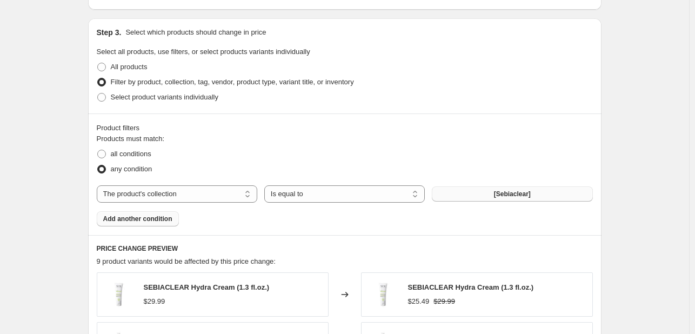
click at [171, 220] on span "Add another condition" at bounding box center [137, 219] width 69 height 9
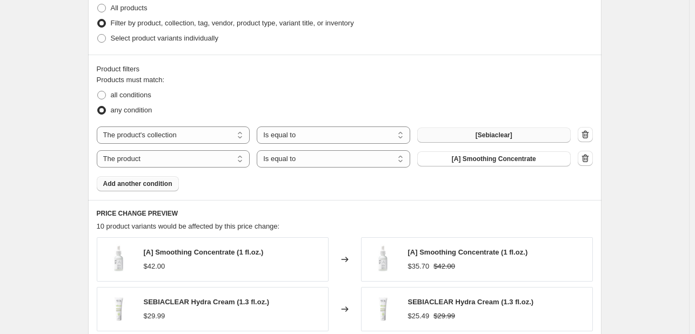
scroll to position [703, 0]
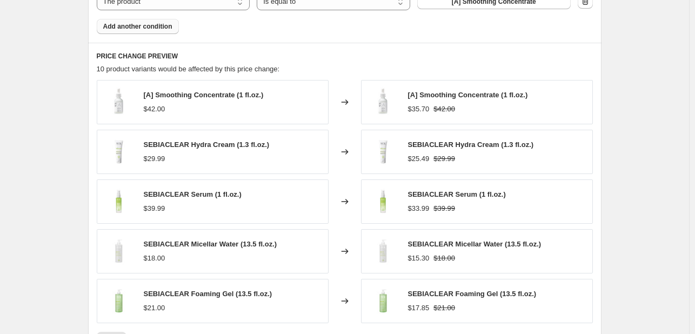
click at [439, 254] on strike "$18.00" at bounding box center [445, 258] width 22 height 11
click at [394, 302] on img at bounding box center [383, 301] width 32 height 32
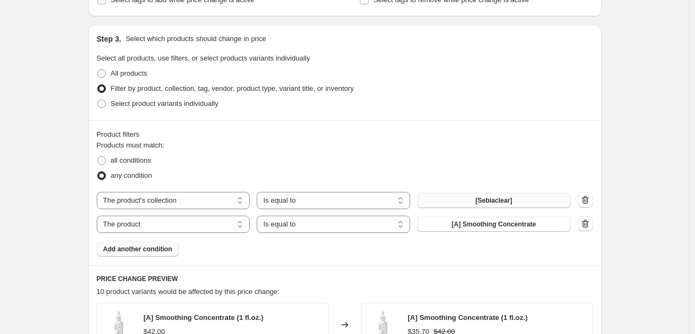
scroll to position [433, 0]
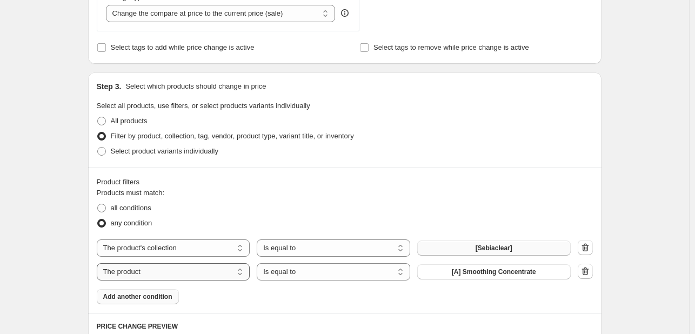
click at [213, 272] on select "The product The product's collection The product's tag The product's vendor The…" at bounding box center [174, 271] width 154 height 17
select select "collection"
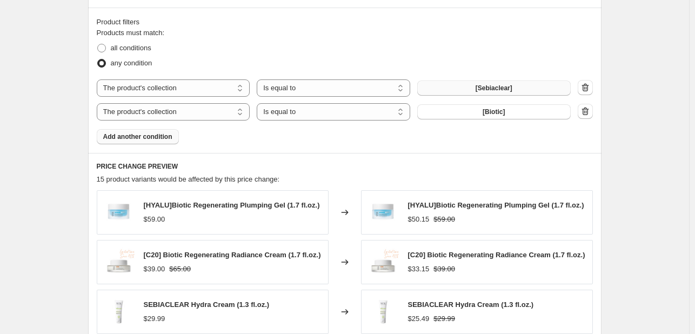
scroll to position [595, 0]
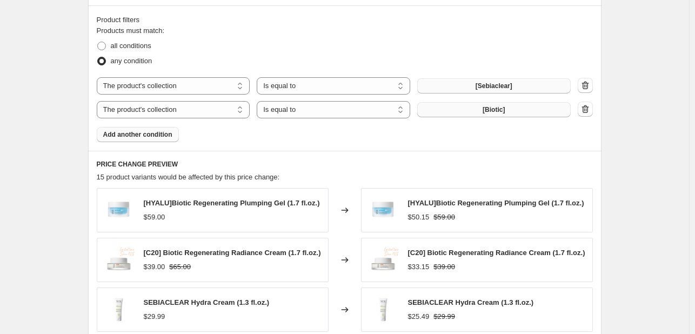
click at [475, 109] on button "[Biotic]" at bounding box center [494, 109] width 154 height 15
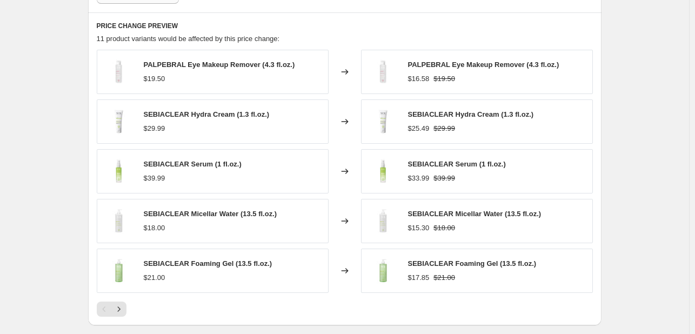
scroll to position [757, 0]
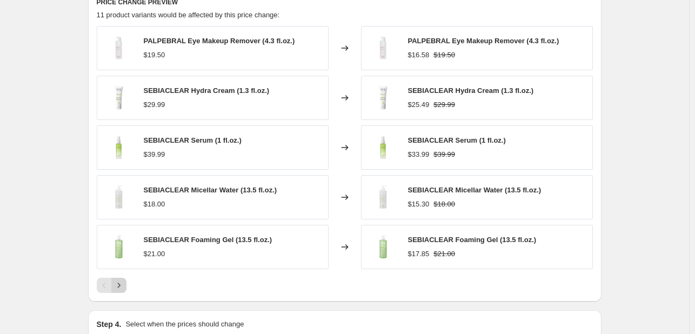
click at [122, 288] on icon "Next" at bounding box center [119, 285] width 11 height 11
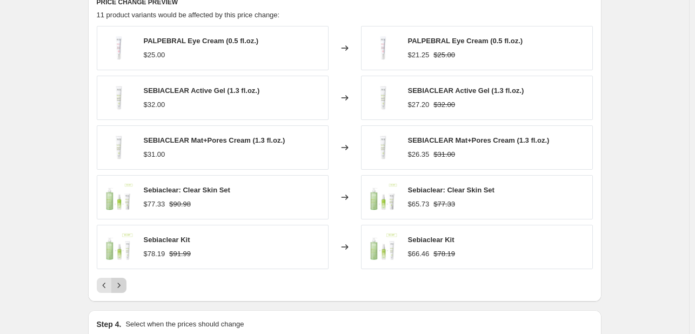
click at [122, 283] on icon "Next" at bounding box center [119, 285] width 11 height 11
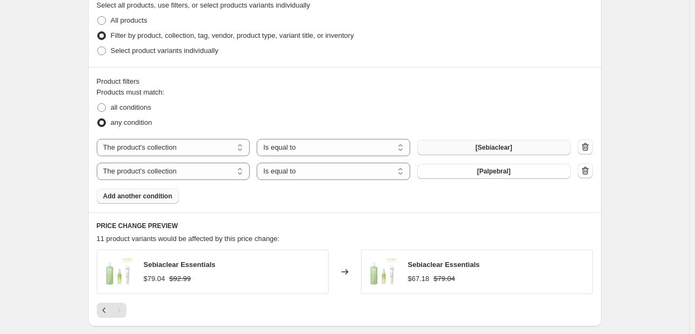
scroll to position [530, 0]
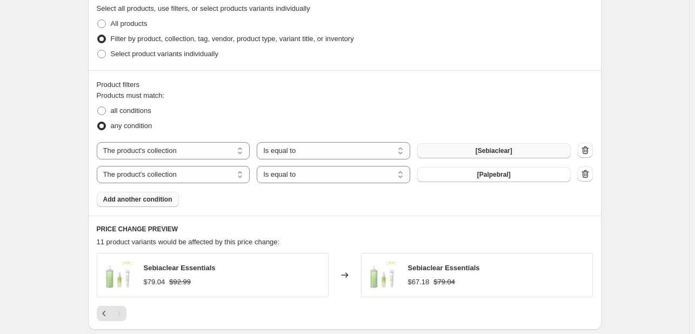
click at [162, 201] on span "Add another condition" at bounding box center [137, 199] width 69 height 9
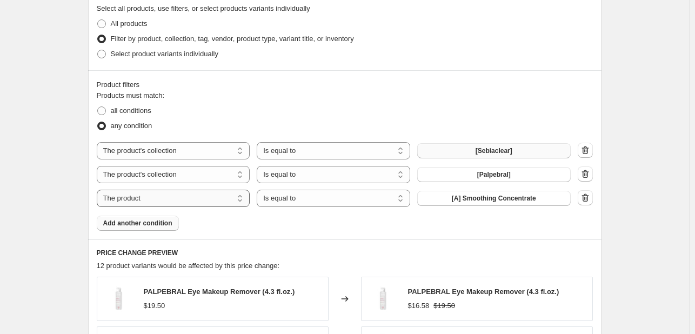
click at [204, 201] on select "The product The product's collection The product's tag The product's vendor The…" at bounding box center [174, 198] width 154 height 17
select select "collection"
click at [500, 202] on button "[Biotic]" at bounding box center [494, 198] width 154 height 15
click at [161, 221] on span "Add another condition" at bounding box center [137, 223] width 69 height 9
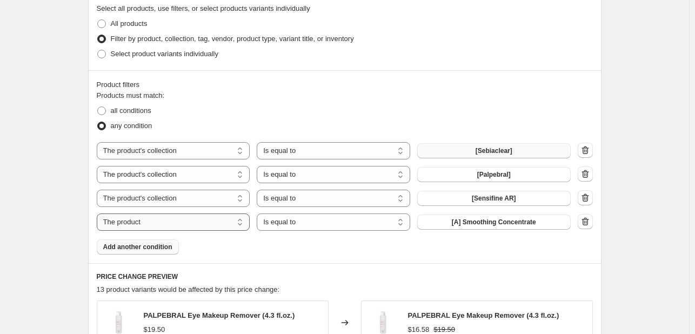
click at [175, 221] on select "The product The product's collection The product's tag The product's vendor The…" at bounding box center [174, 222] width 154 height 17
select select "collection"
click at [493, 221] on span "[Biotic]" at bounding box center [494, 222] width 22 height 9
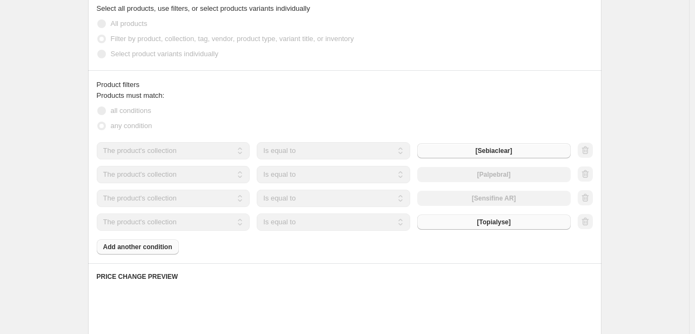
click at [164, 245] on div "Products must match: all conditions any condition The product The product's col…" at bounding box center [345, 172] width 496 height 164
click at [132, 244] on div "Products must match: all conditions any condition The product The product's col…" at bounding box center [345, 172] width 496 height 164
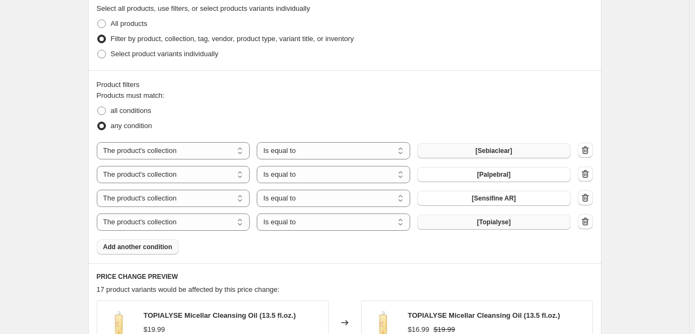
click at [154, 246] on span "Add another condition" at bounding box center [137, 247] width 69 height 9
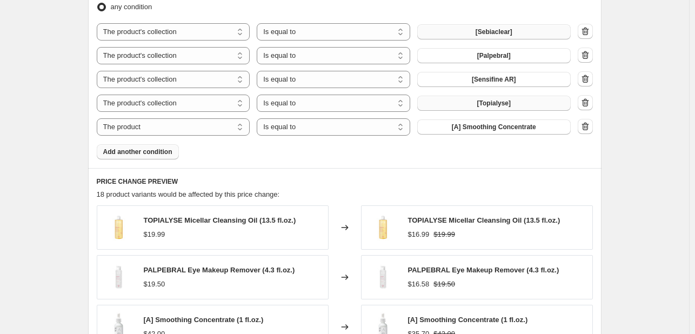
scroll to position [638, 0]
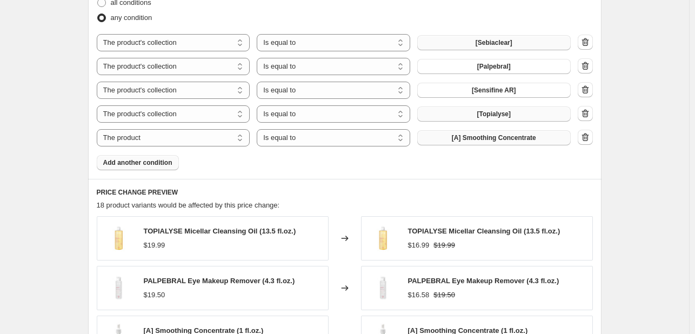
click at [450, 141] on Concentrate"] "[A] Smoothing Concentrate" at bounding box center [494, 137] width 154 height 15
drag, startPoint x: 296, startPoint y: 138, endPoint x: 288, endPoint y: 141, distance: 8.0
click at [296, 138] on select "Is equal to Is not equal to" at bounding box center [334, 137] width 154 height 17
click at [208, 141] on select "The product The product's collection The product's tag The product's vendor The…" at bounding box center [174, 137] width 154 height 17
select select "collection"
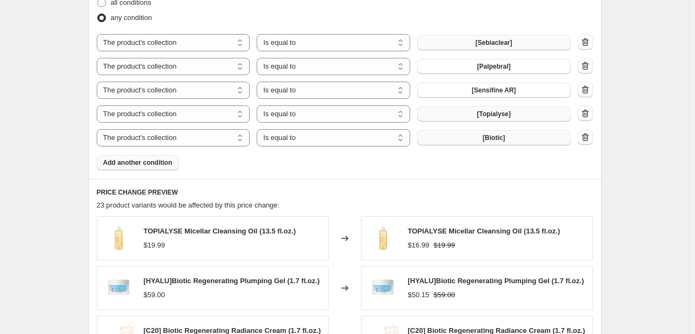
click at [500, 141] on button "[Biotic]" at bounding box center [494, 137] width 154 height 15
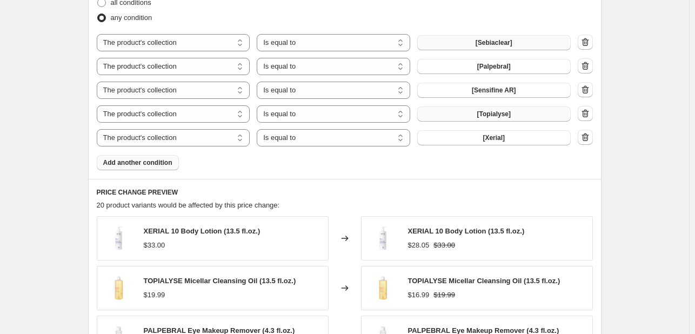
click at [147, 161] on span "Add another condition" at bounding box center [137, 162] width 69 height 9
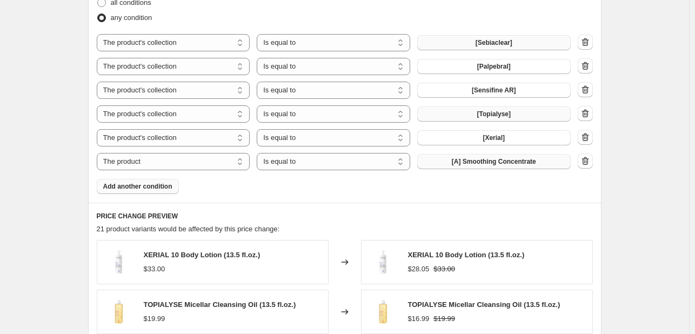
click at [510, 167] on Concentrate"] "[A] Smoothing Concentrate" at bounding box center [494, 161] width 154 height 15
click at [149, 188] on span "Add another condition" at bounding box center [137, 186] width 69 height 9
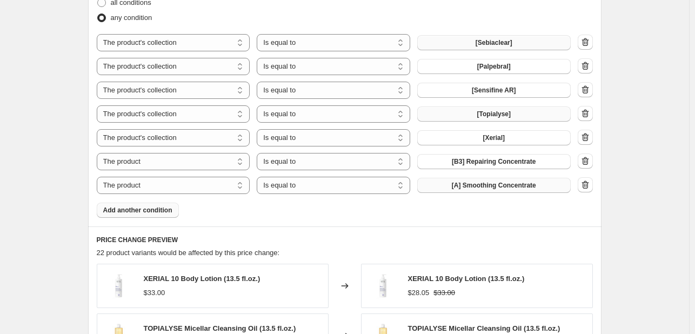
click at [492, 188] on span "[A] Smoothing Concentrate" at bounding box center [494, 185] width 84 height 9
click at [151, 210] on span "Add another condition" at bounding box center [137, 210] width 69 height 9
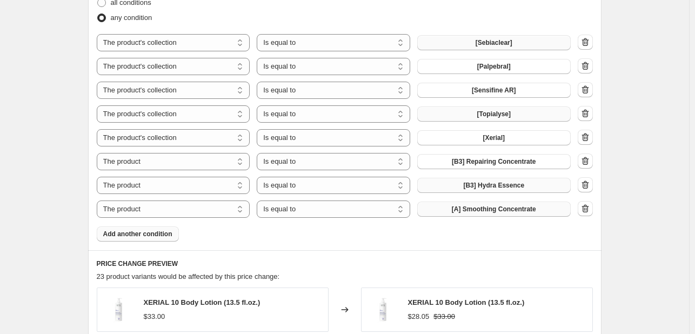
click at [482, 209] on span "[A] Smoothing Concentrate" at bounding box center [494, 209] width 84 height 9
click at [155, 236] on span "Add another condition" at bounding box center [137, 234] width 69 height 9
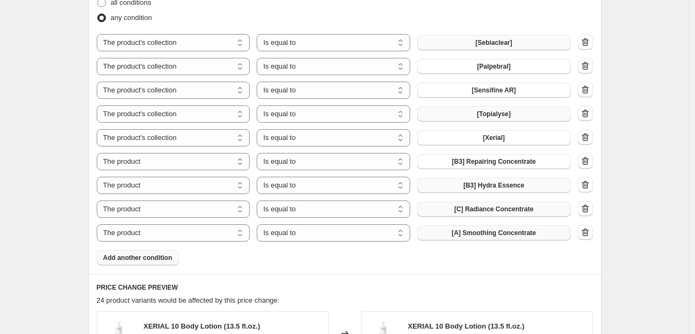
click at [495, 234] on span "[A] Smoothing Concentrate" at bounding box center [494, 233] width 84 height 9
click at [162, 257] on span "Add another condition" at bounding box center [137, 258] width 69 height 9
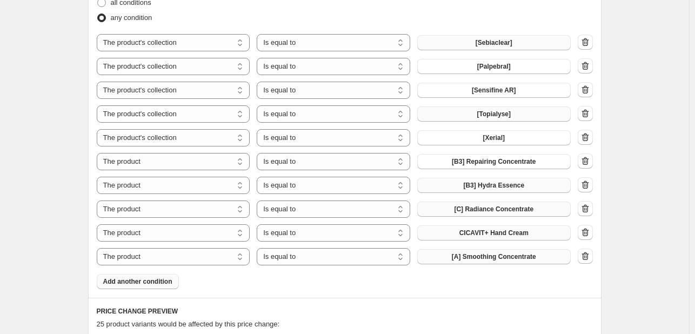
click at [478, 258] on span "[A] Smoothing Concentrate" at bounding box center [494, 256] width 84 height 9
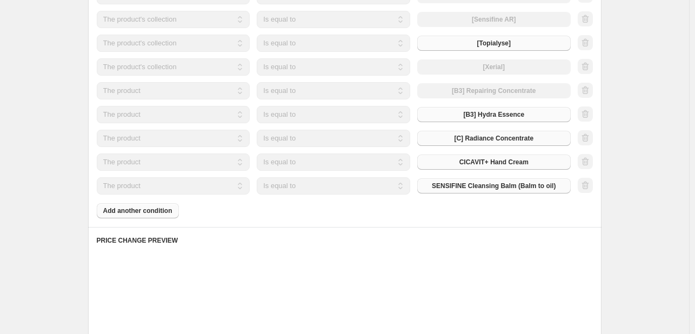
scroll to position [746, 0]
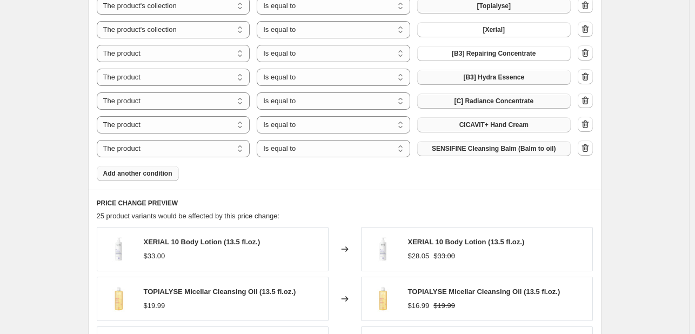
click at [145, 174] on span "Add another condition" at bounding box center [137, 173] width 69 height 9
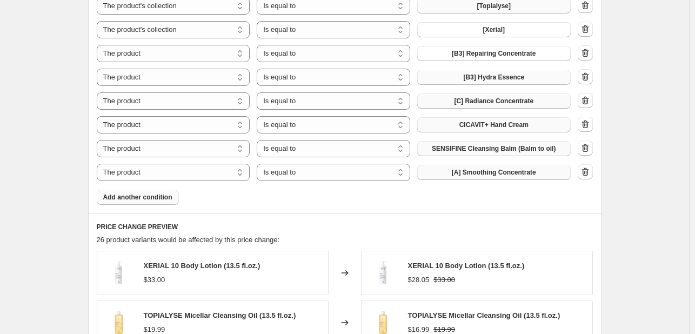
click at [475, 172] on span "[A] Smoothing Concentrate" at bounding box center [494, 172] width 84 height 9
click at [143, 199] on span "Add another condition" at bounding box center [137, 197] width 69 height 9
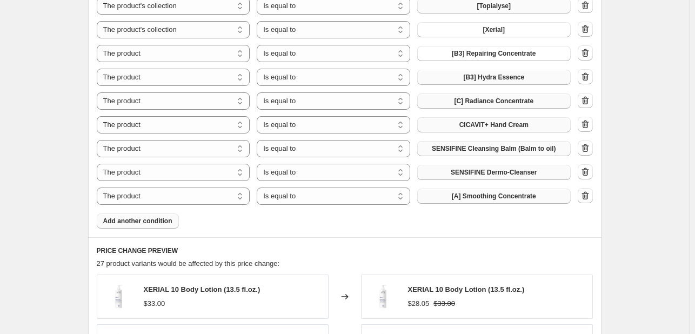
click at [474, 196] on span "[A] Smoothing Concentrate" at bounding box center [494, 196] width 84 height 9
click at [156, 222] on span "Add another condition" at bounding box center [137, 221] width 69 height 9
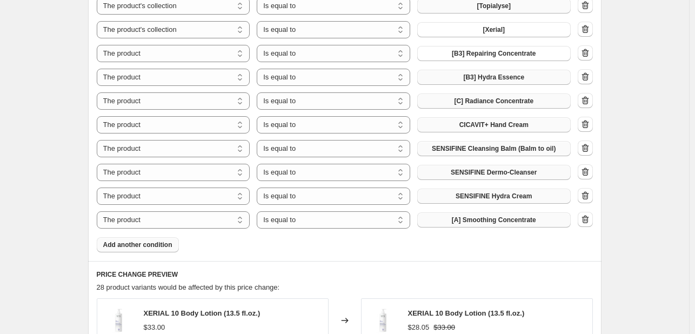
click at [467, 217] on span "[A] Smoothing Concentrate" at bounding box center [494, 220] width 84 height 9
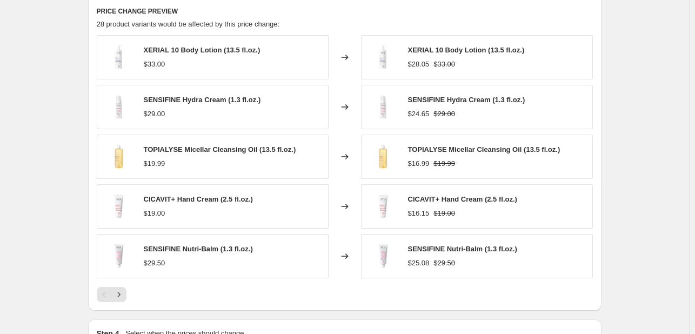
scroll to position [1044, 0]
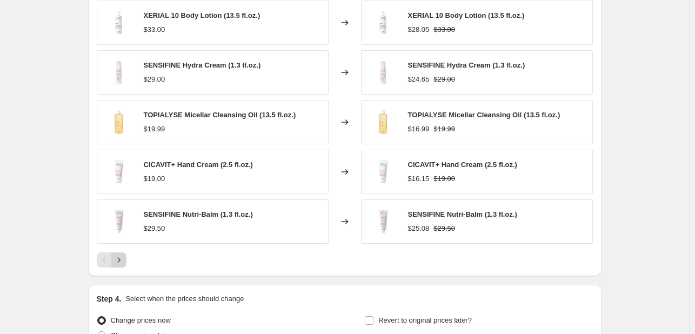
click at [122, 257] on icon "Next" at bounding box center [119, 260] width 11 height 11
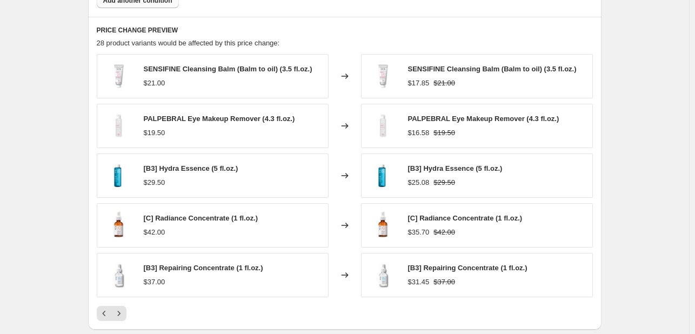
scroll to position [990, 0]
click at [124, 317] on icon "Next" at bounding box center [119, 314] width 11 height 11
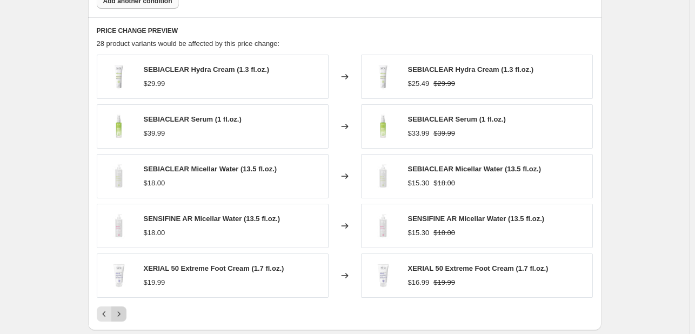
click at [123, 317] on icon "Next" at bounding box center [119, 314] width 11 height 11
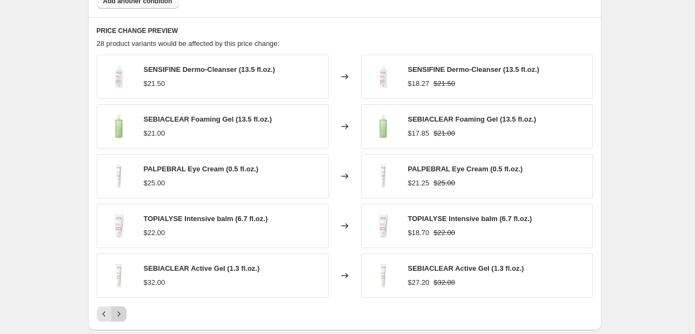
click at [127, 314] on button "Next" at bounding box center [118, 314] width 15 height 15
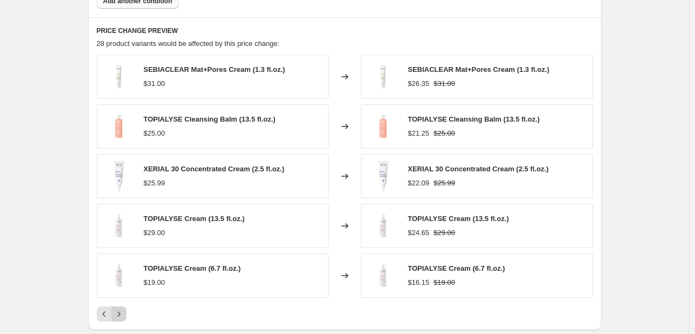
click at [121, 315] on icon "Next" at bounding box center [119, 314] width 11 height 11
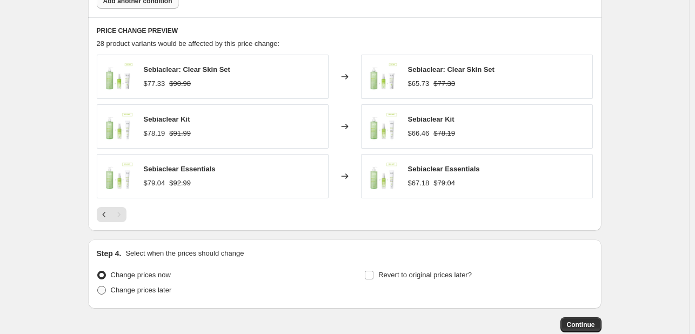
click at [104, 290] on span at bounding box center [101, 290] width 9 height 9
click at [98, 287] on input "Change prices later" at bounding box center [97, 286] width 1 height 1
radio input "true"
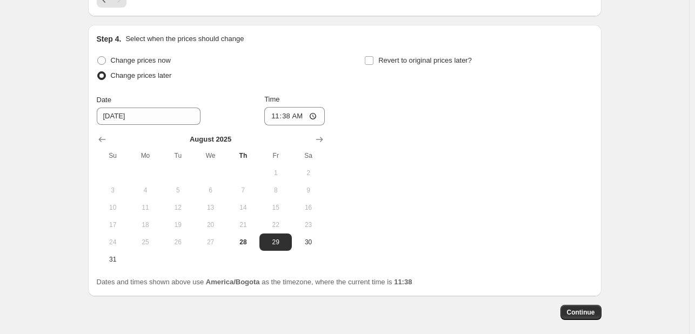
scroll to position [1206, 0]
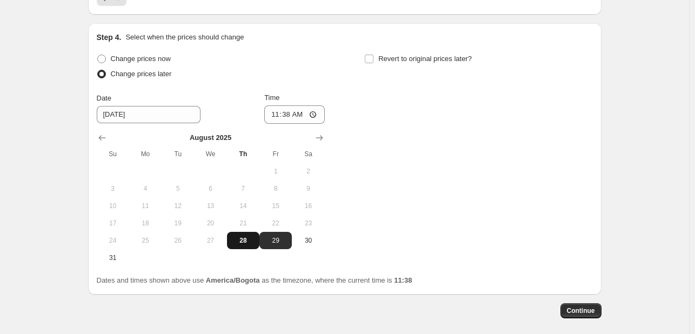
click at [242, 242] on span "28" at bounding box center [243, 240] width 24 height 9
type input "[DATE]"
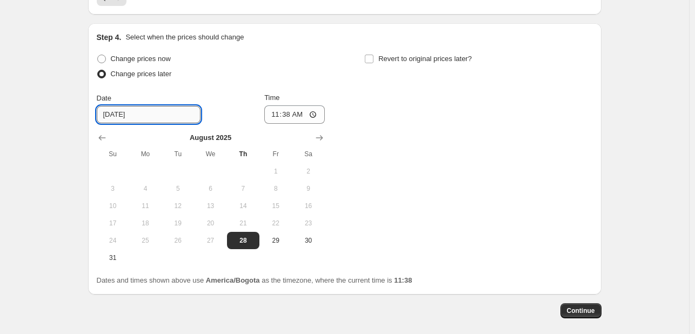
click at [143, 115] on input "[DATE]" at bounding box center [149, 114] width 104 height 17
click at [270, 109] on input "11:38" at bounding box center [294, 114] width 61 height 18
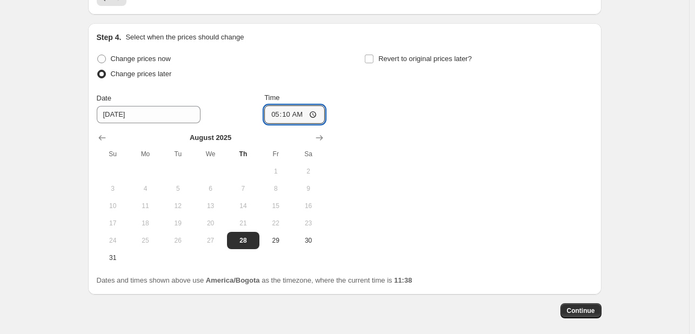
type input "17:10"
click at [303, 83] on div "Change prices now Change prices later Date [DATE] Time 17:[DATE] Mo Tu We Th Fr…" at bounding box center [211, 158] width 228 height 215
click at [374, 59] on input "Revert to original prices later?" at bounding box center [369, 59] width 9 height 9
checkbox input "true"
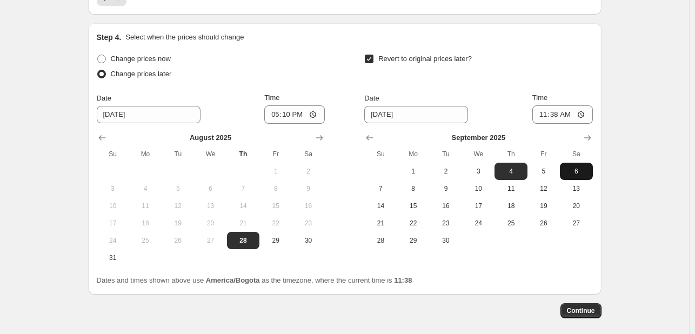
click at [575, 171] on span "6" at bounding box center [576, 171] width 24 height 9
type input "[DATE]"
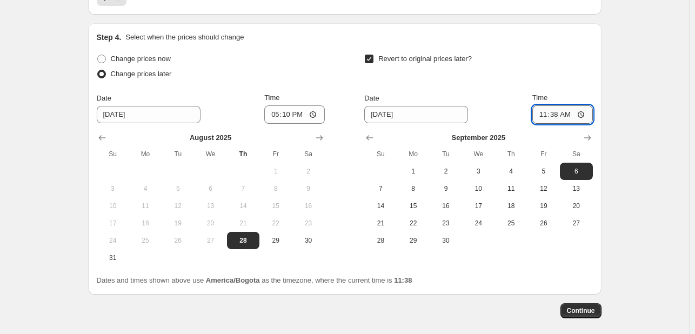
click at [534, 111] on input "11:38" at bounding box center [563, 114] width 61 height 18
type input "08:30"
click at [576, 72] on div "Revert to original prices later?" at bounding box center [478, 67] width 228 height 32
click at [587, 312] on span "Continue" at bounding box center [581, 311] width 28 height 9
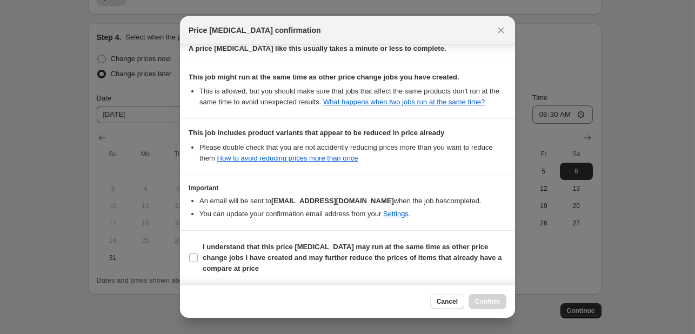
scroll to position [195, 0]
click at [192, 262] on input "I understand that this price [MEDICAL_DATA] may run at the same time as other p…" at bounding box center [193, 258] width 9 height 9
checkbox input "true"
click at [483, 304] on span "Confirm" at bounding box center [487, 301] width 25 height 9
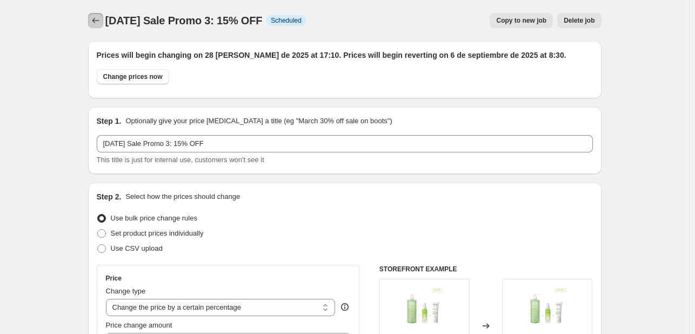
click at [97, 20] on icon "Price change jobs" at bounding box center [95, 20] width 11 height 11
